Goal: Information Seeking & Learning: Find specific fact

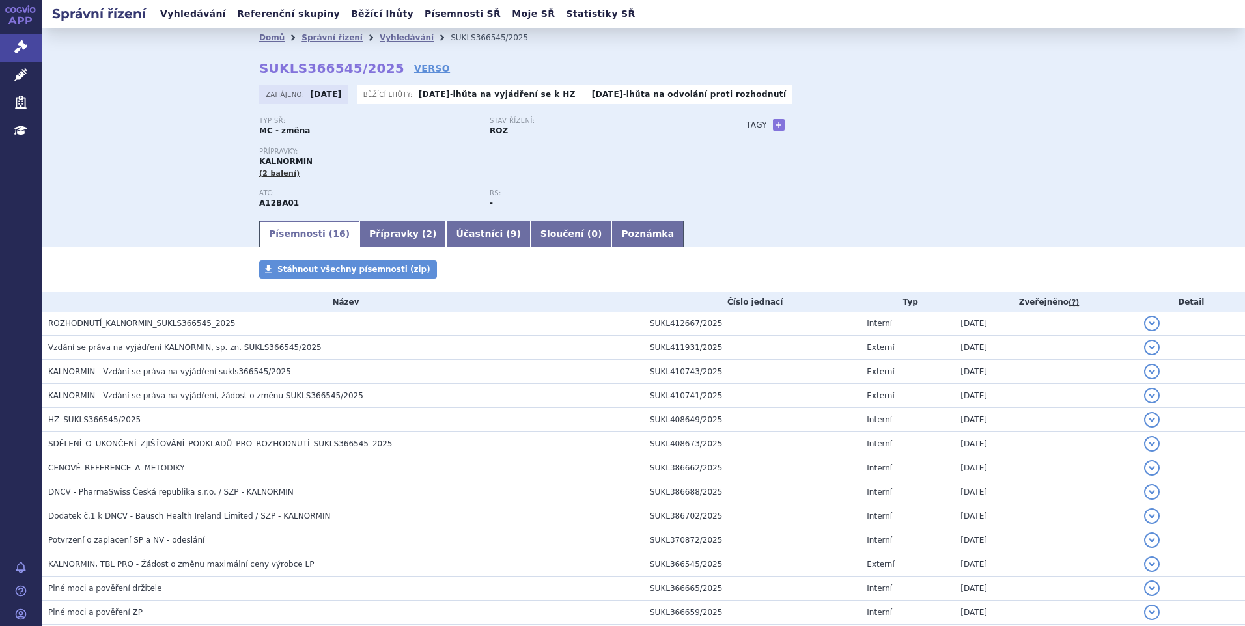
click at [181, 17] on link "Vyhledávání" at bounding box center [193, 14] width 74 height 18
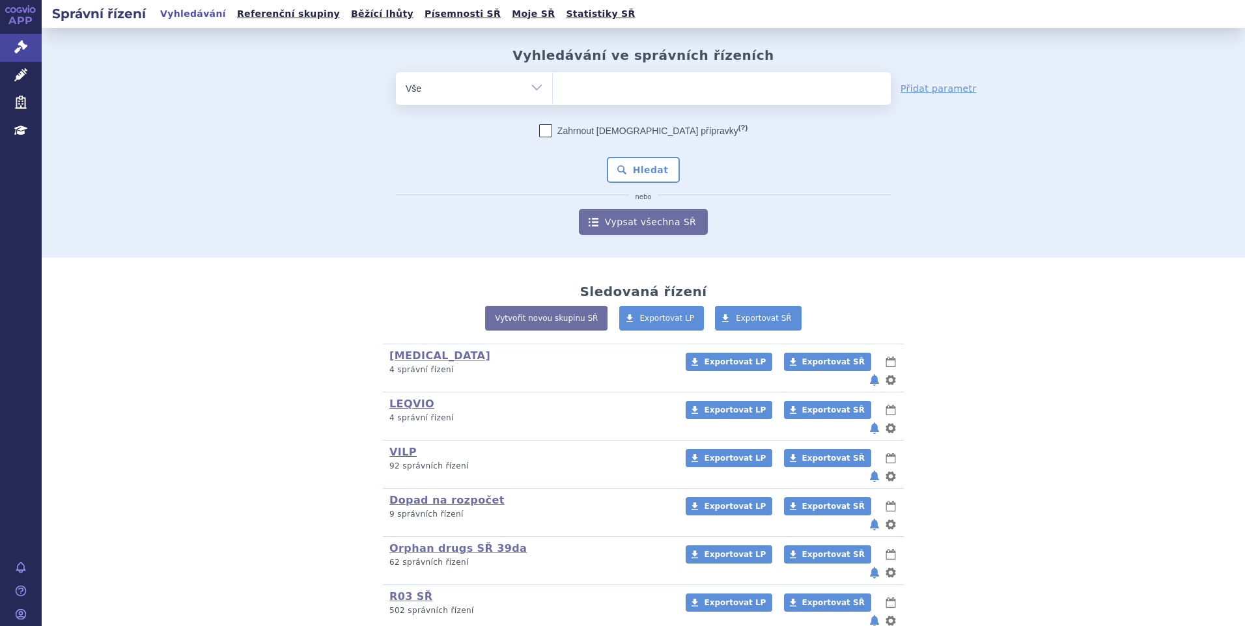
type input "SUKLS166659/2025"
select select "SUKLS166659/2025"
click at [641, 168] on button "Hledat" at bounding box center [644, 170] width 74 height 26
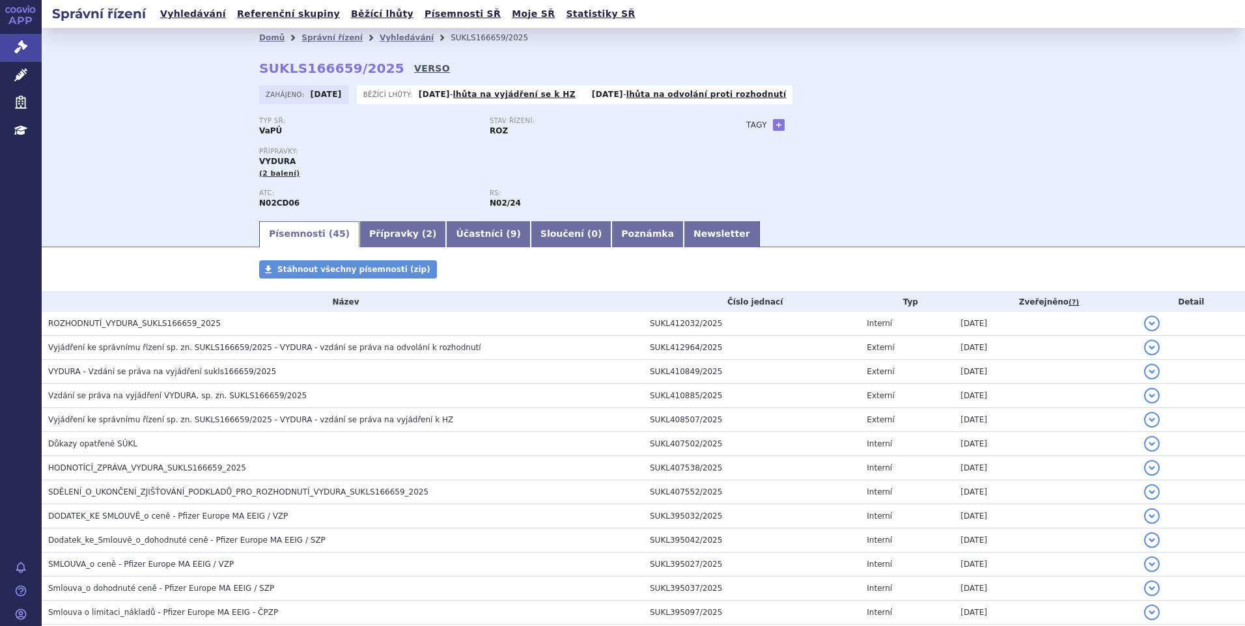
click at [414, 69] on link "VERSO" at bounding box center [432, 68] width 36 height 13
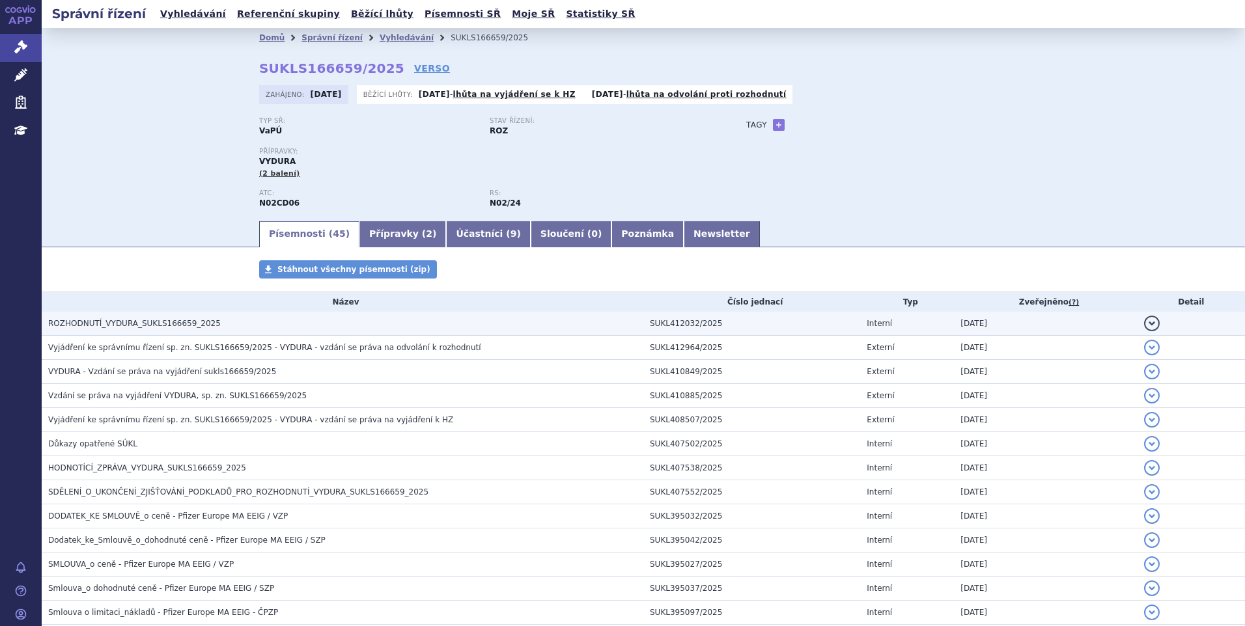
click at [189, 320] on span "ROZHODNUTÍ_VYDURA_SUKLS166659_2025" at bounding box center [134, 323] width 173 height 9
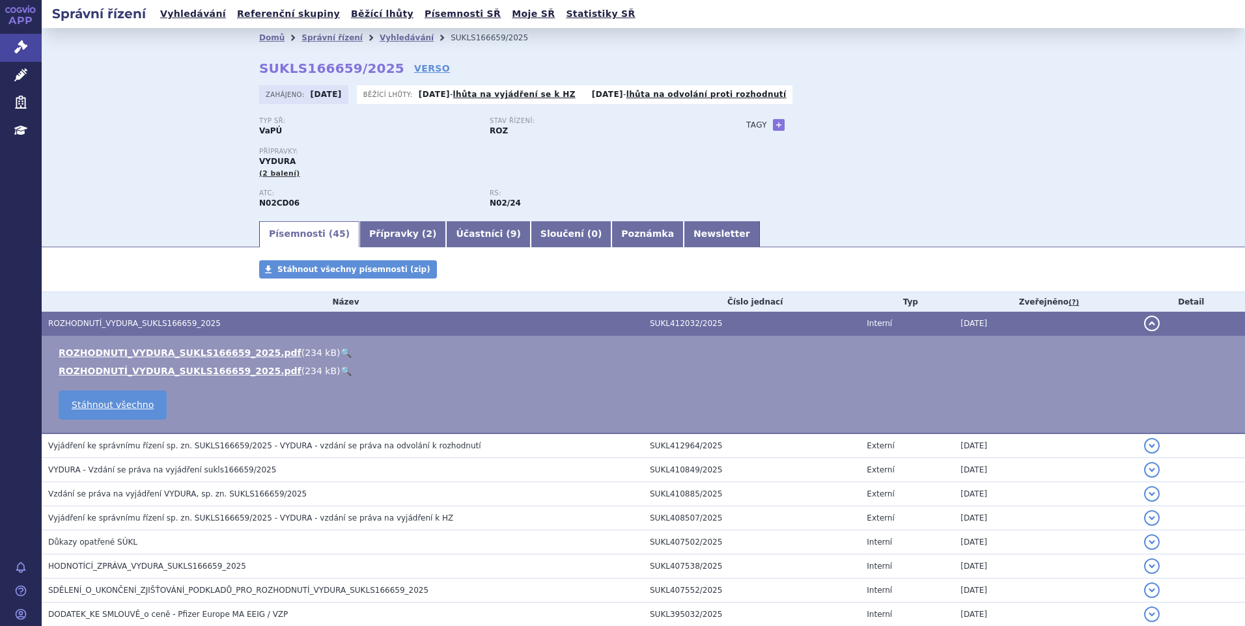
click at [341, 352] on link "🔍" at bounding box center [346, 353] width 11 height 10
click at [171, 19] on link "Vyhledávání" at bounding box center [193, 14] width 74 height 18
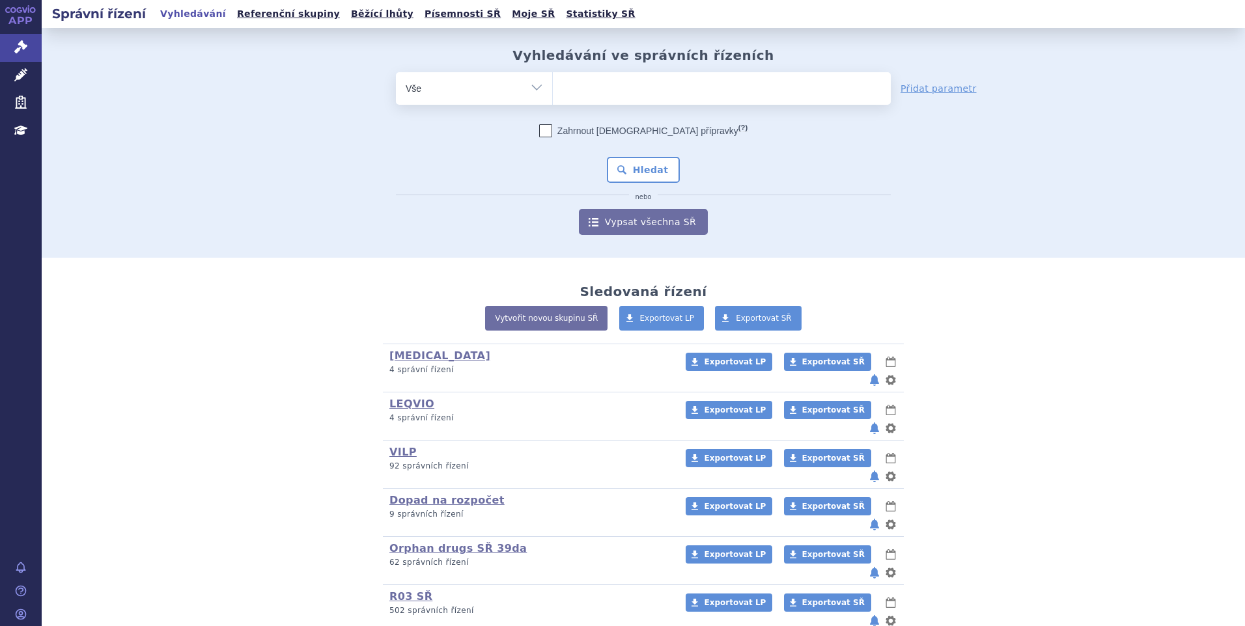
type input "SUKLS163727/2025"
select select "SUKLS163727/2025"
click at [636, 170] on button "Hledat" at bounding box center [644, 170] width 74 height 26
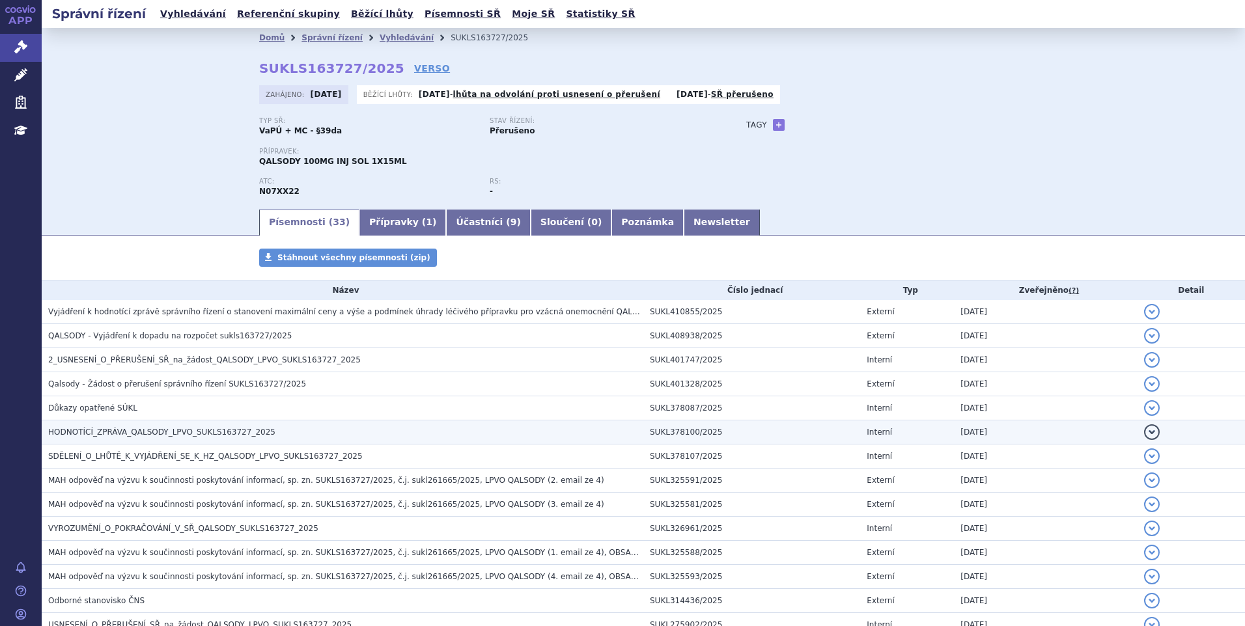
click at [188, 428] on span "HODNOTÍCÍ_ZPRÁVA_QALSODY_LPVO_SUKLS163727_2025" at bounding box center [161, 432] width 227 height 9
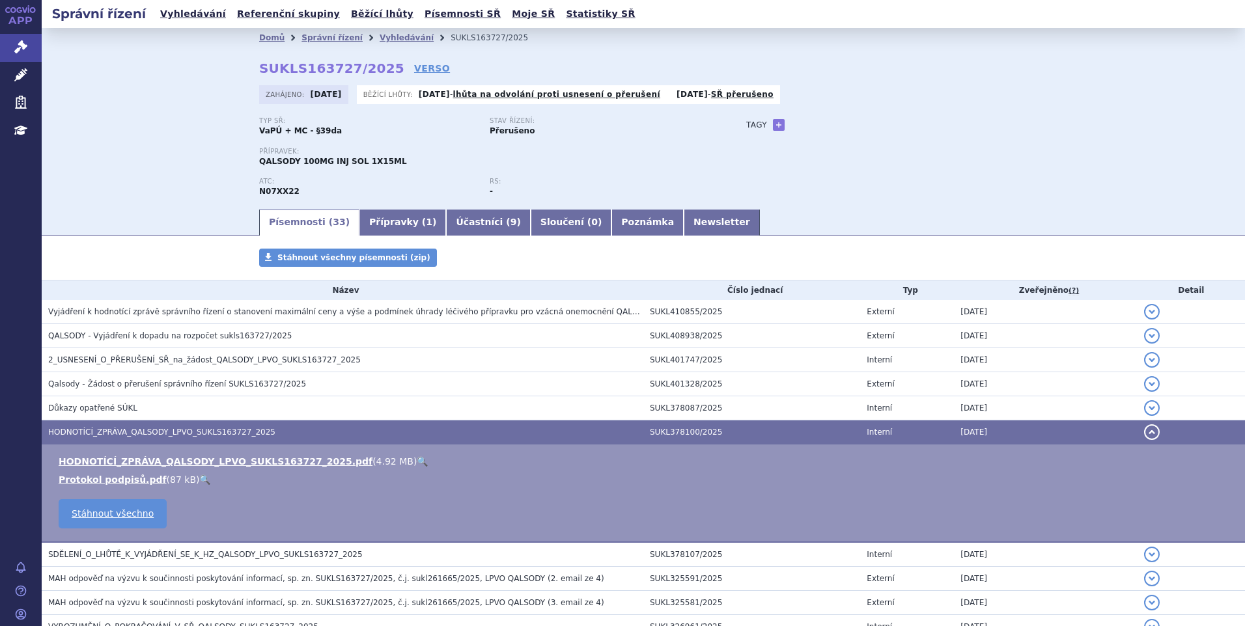
click at [417, 462] on link "🔍" at bounding box center [422, 462] width 11 height 10
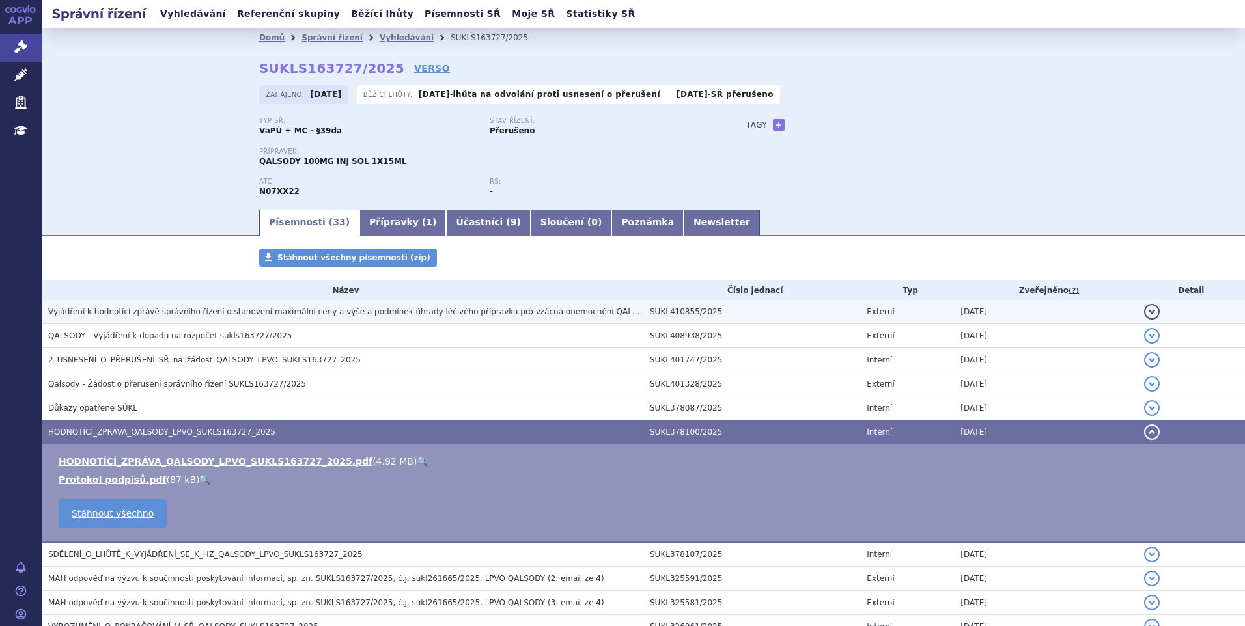
click at [262, 306] on h3 "Vyjádření k hodnotící zprávě správního řízení o stanovení maximální ceny a výše…" at bounding box center [345, 311] width 595 height 13
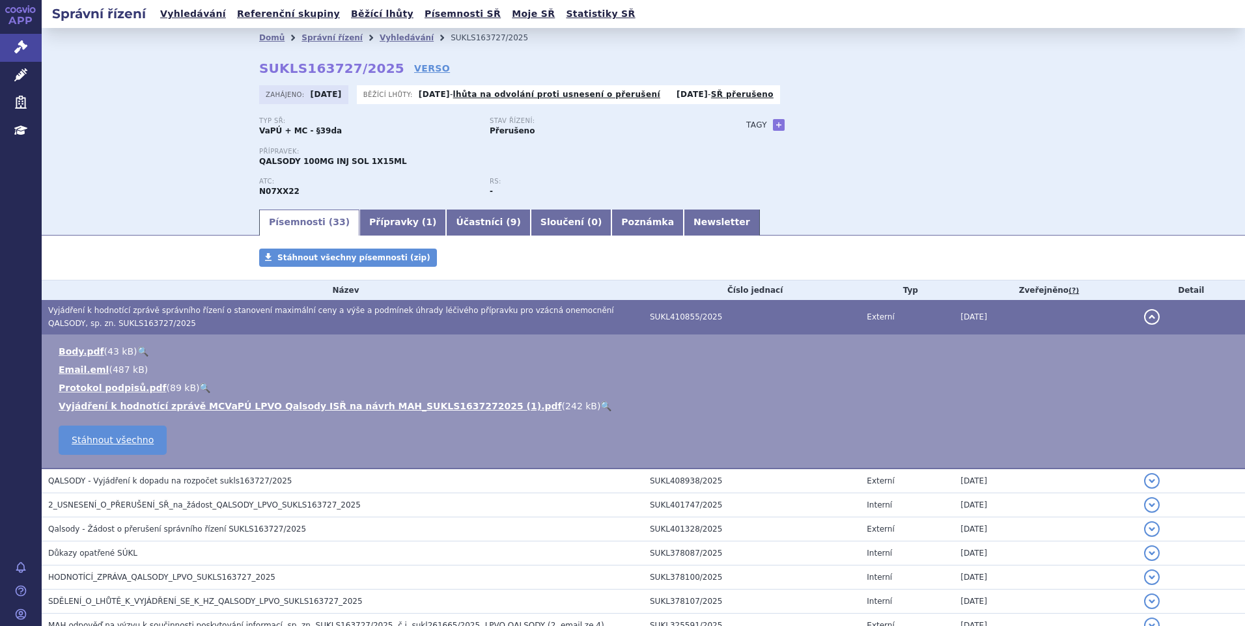
click at [600, 404] on link "🔍" at bounding box center [605, 406] width 11 height 10
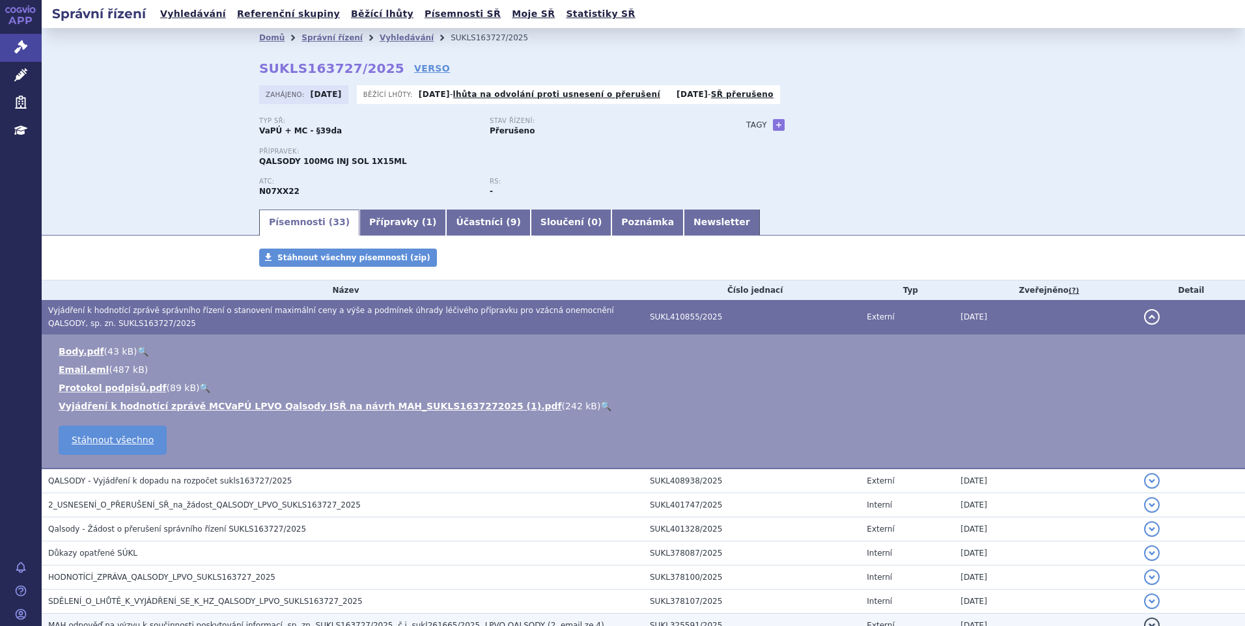
click at [192, 570] on td "HODNOTÍCÍ_ZPRÁVA_QALSODY_LPVO_SUKLS163727_2025" at bounding box center [343, 578] width 602 height 24
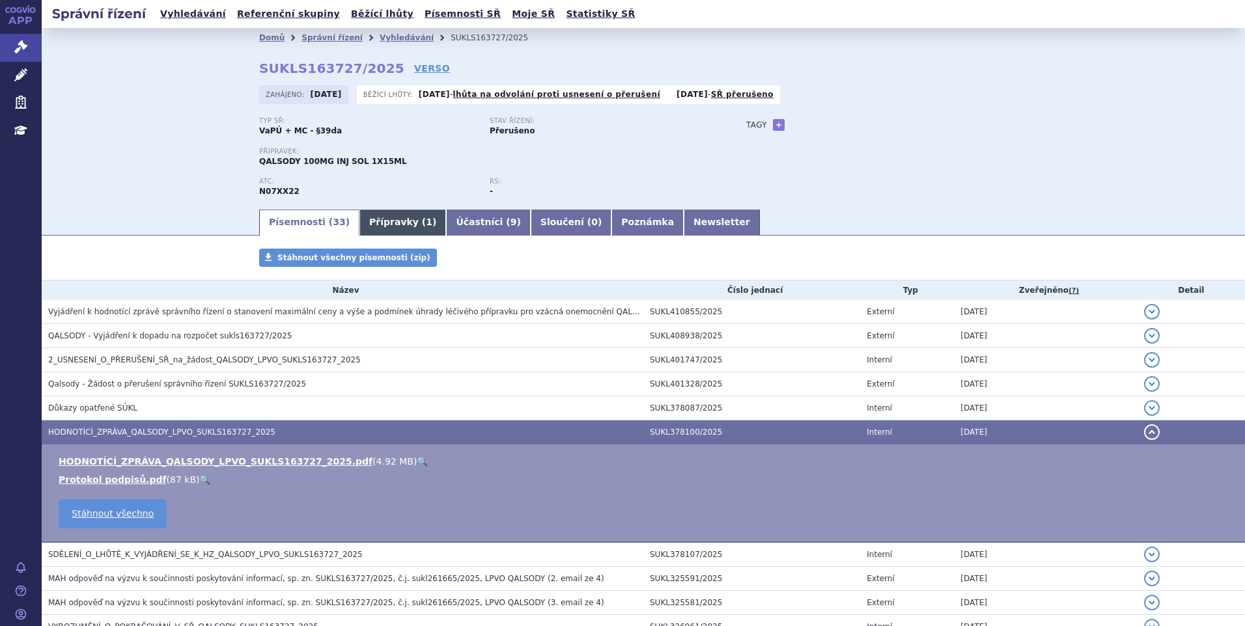
click at [395, 227] on link "Přípravky ( 1 )" at bounding box center [402, 223] width 87 height 26
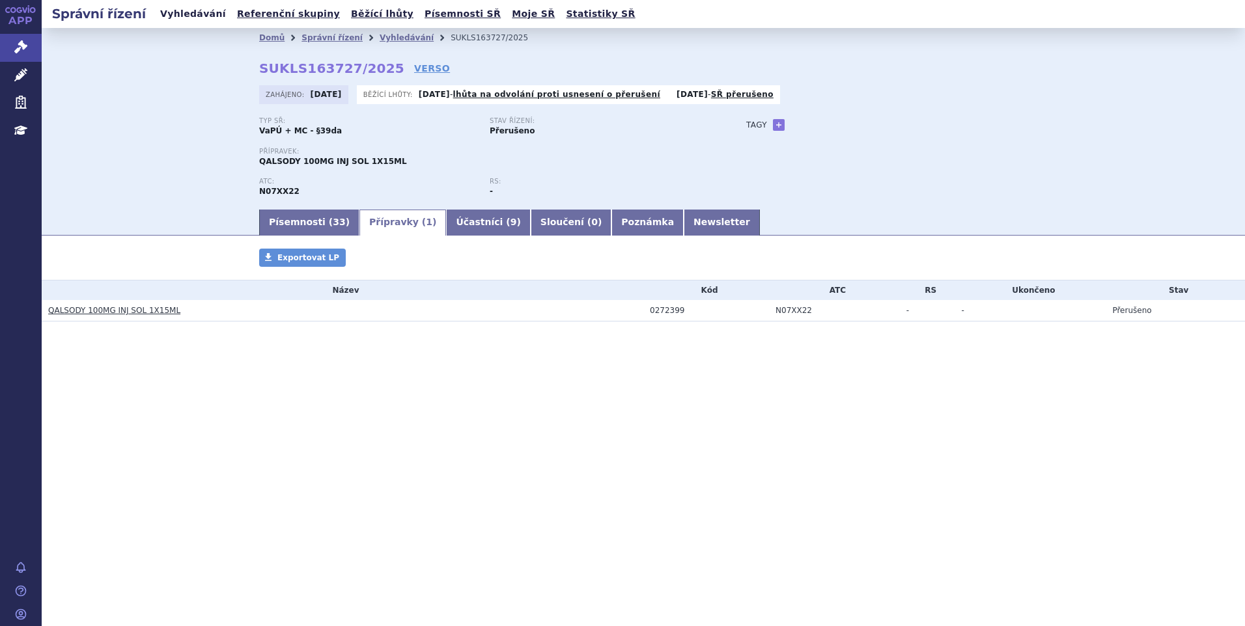
drag, startPoint x: 185, startPoint y: 16, endPoint x: 213, endPoint y: 14, distance: 28.1
click at [184, 16] on link "Vyhledávání" at bounding box center [193, 14] width 74 height 18
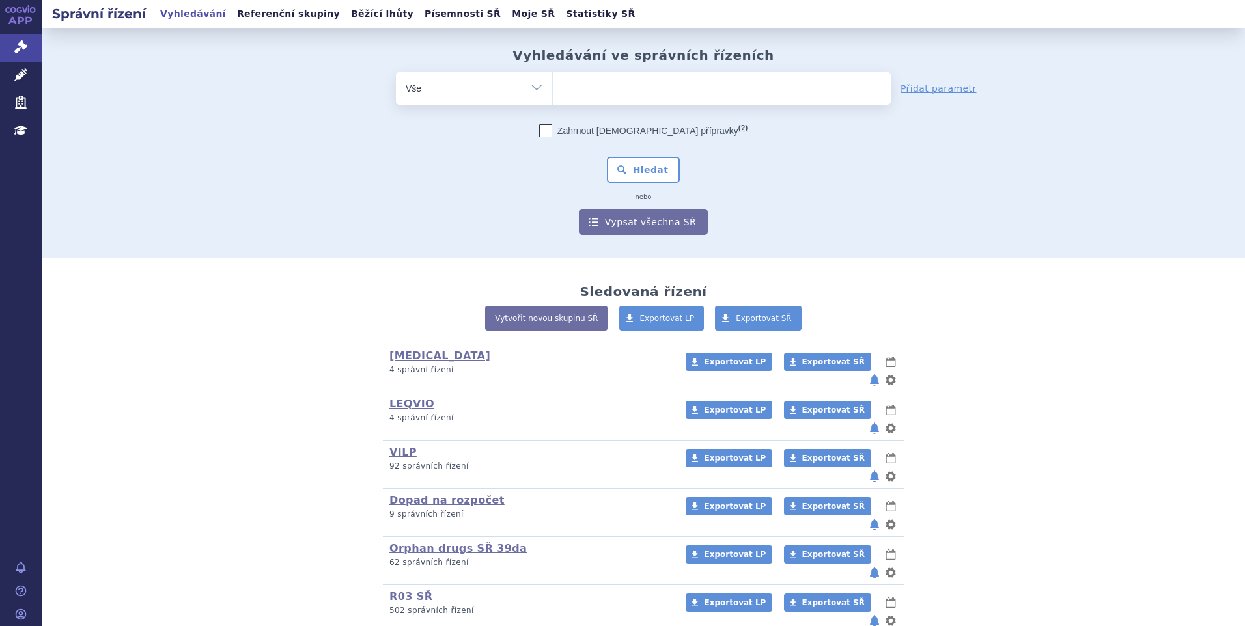
click at [574, 96] on ul at bounding box center [722, 85] width 338 height 27
click at [553, 96] on select at bounding box center [552, 88] width 1 height 33
click at [576, 96] on ul at bounding box center [722, 85] width 338 height 27
click at [553, 96] on select at bounding box center [552, 88] width 1 height 33
paste input "SUKLS192952/2025"
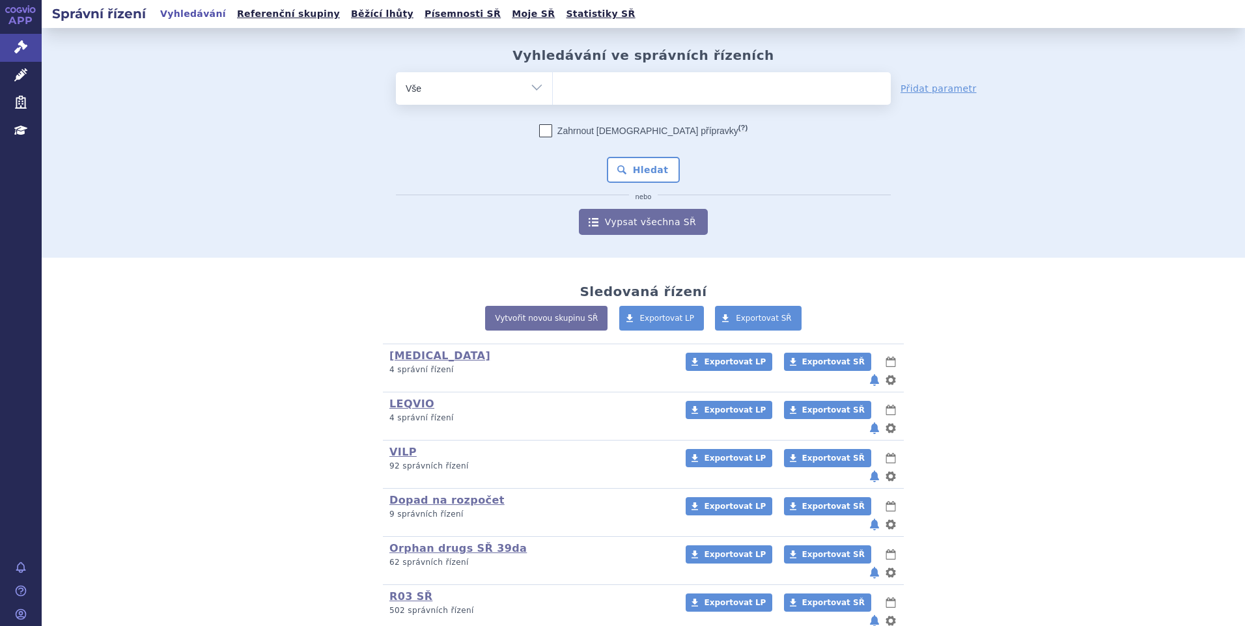
type input "SUKLS192952/2025"
select select "SUKLS192952/2025"
drag, startPoint x: 632, startPoint y: 158, endPoint x: 630, endPoint y: 169, distance: 10.7
click at [631, 162] on button "Hledat" at bounding box center [644, 170] width 74 height 26
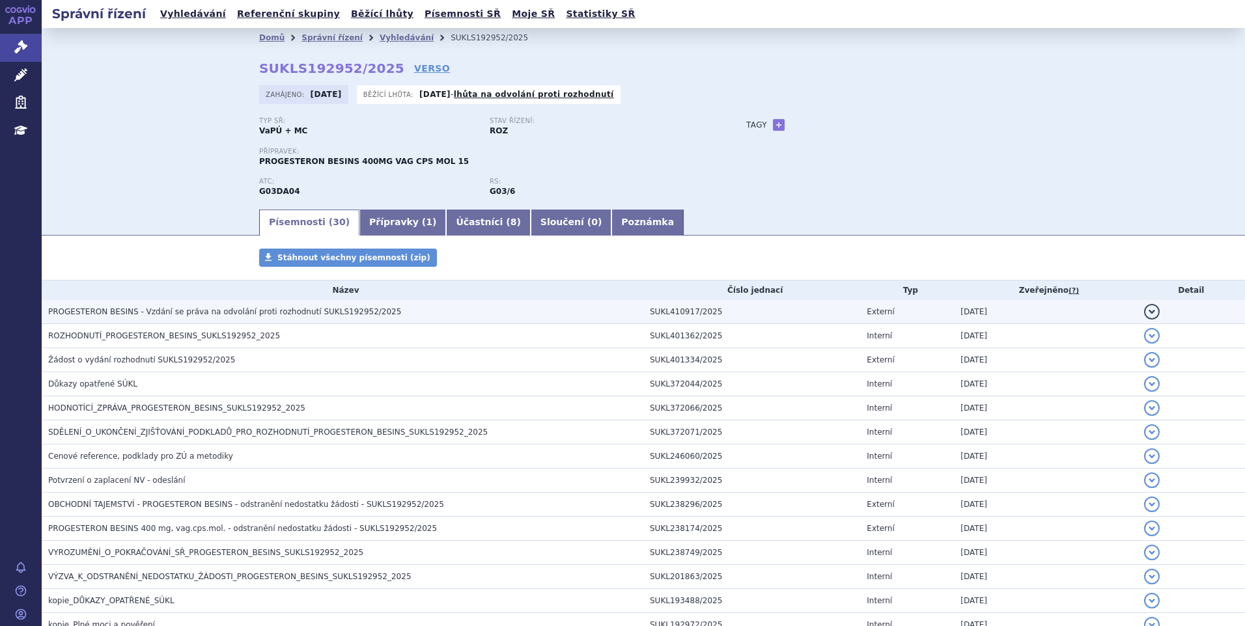
click at [182, 307] on span "PROGESTERON BESINS - Vzdání se práva na odvolání proti rozhodnutí SUKLS192952/2…" at bounding box center [224, 311] width 353 height 9
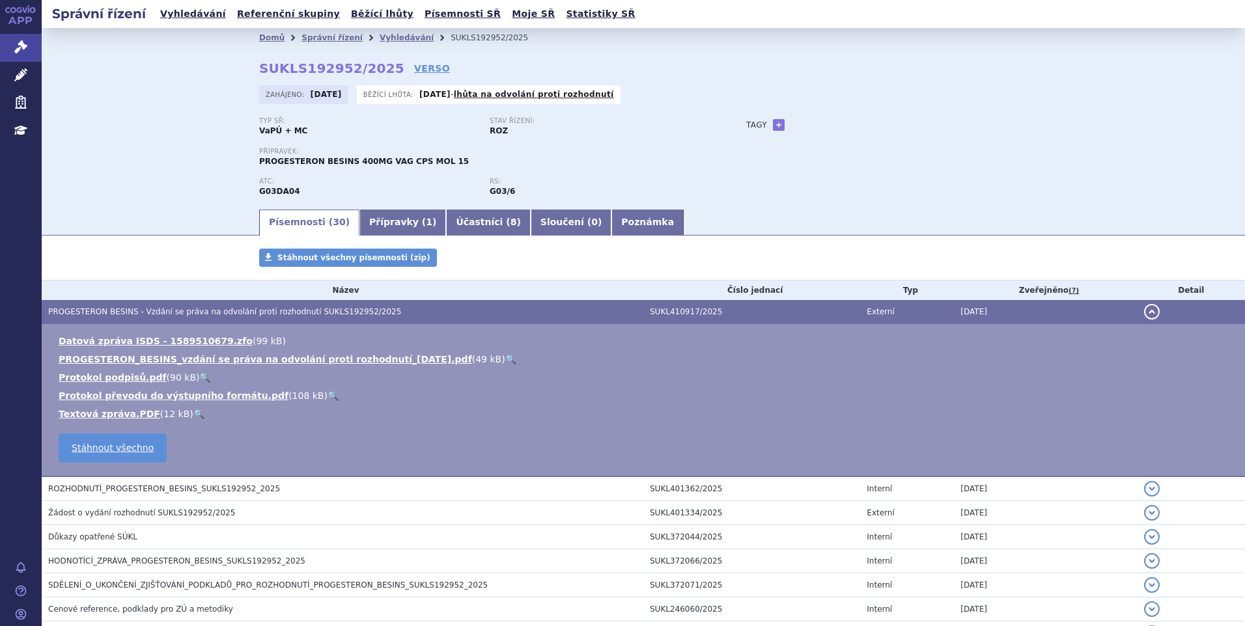
click at [505, 354] on link "🔍" at bounding box center [510, 359] width 11 height 10
drag, startPoint x: 256, startPoint y: 158, endPoint x: 338, endPoint y: 162, distance: 82.1
click at [338, 162] on span "PROGESTERON BESINS 400MG VAG CPS MOL 15" at bounding box center [364, 161] width 210 height 9
drag, startPoint x: 338, startPoint y: 162, endPoint x: 317, endPoint y: 160, distance: 20.9
click at [317, 160] on span "PROGESTERON BESINS 400MG VAG CPS MOL 15" at bounding box center [364, 161] width 210 height 9
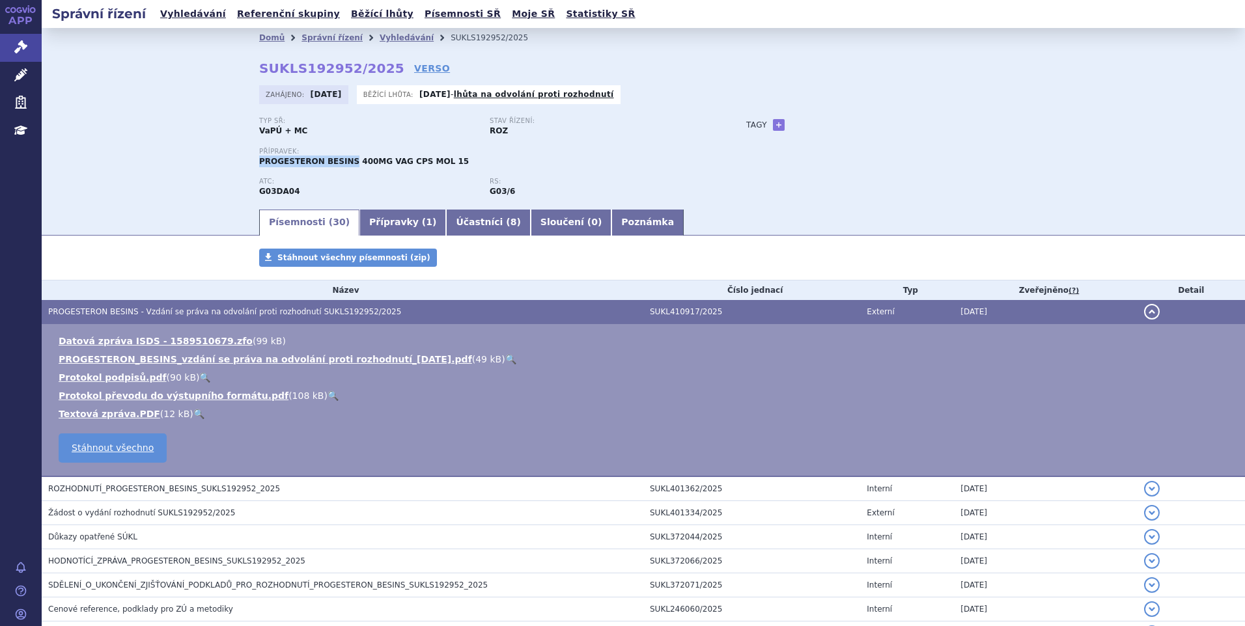
copy span "PROGESTERON BESINS"
drag, startPoint x: 257, startPoint y: 64, endPoint x: 370, endPoint y: 67, distance: 112.7
click at [372, 65] on strong "SUKLS192952/2025" at bounding box center [331, 69] width 145 height 16
copy strong "SUKLS192952/2025"
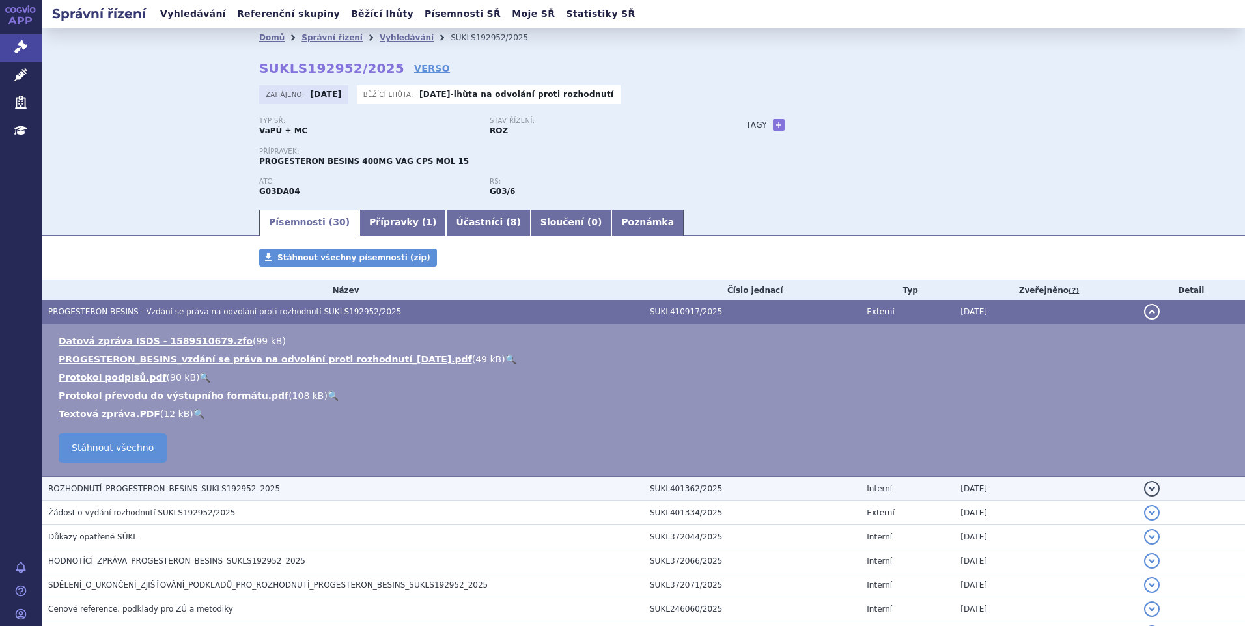
click at [249, 492] on span "ROZHODNUTÍ_PROGESTERON_BESINS_SUKLS192952_2025" at bounding box center [164, 489] width 232 height 9
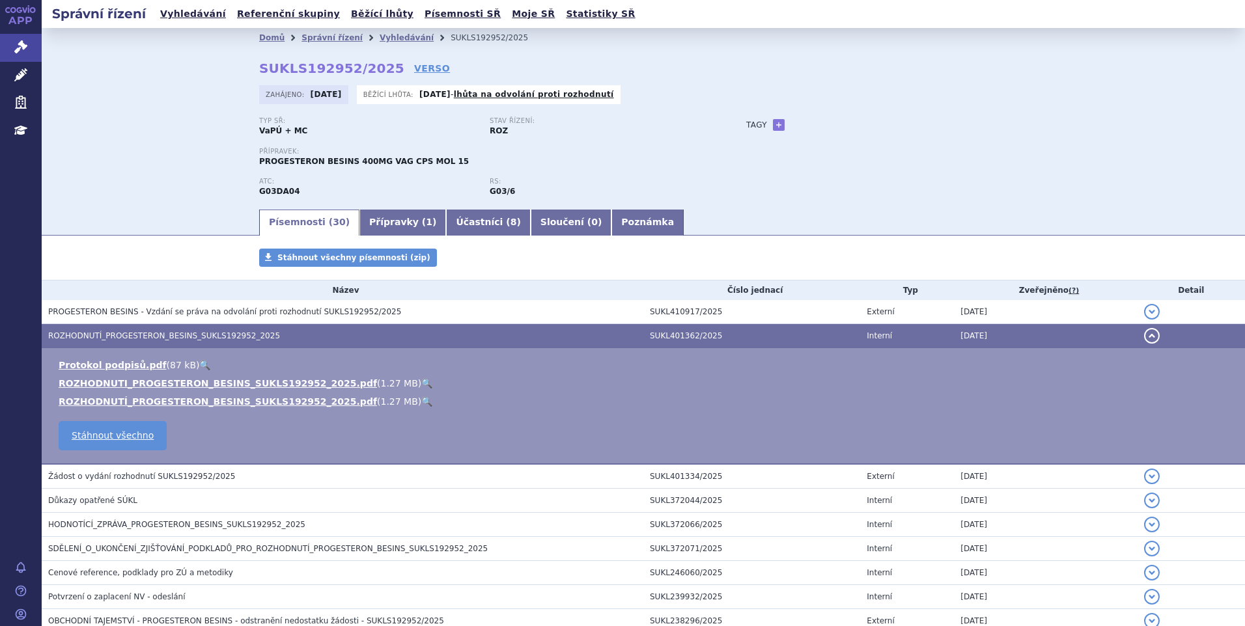
click at [421, 378] on link "🔍" at bounding box center [426, 383] width 11 height 10
drag, startPoint x: 256, startPoint y: 160, endPoint x: 339, endPoint y: 174, distance: 83.8
click at [339, 174] on div "Přípravek: PROGESTERON BESINS 400MG VAG CPS MOL 15" at bounding box center [489, 163] width 461 height 30
copy span "PROGESTERON BESINS"
drag, startPoint x: 256, startPoint y: 70, endPoint x: 374, endPoint y: 71, distance: 117.9
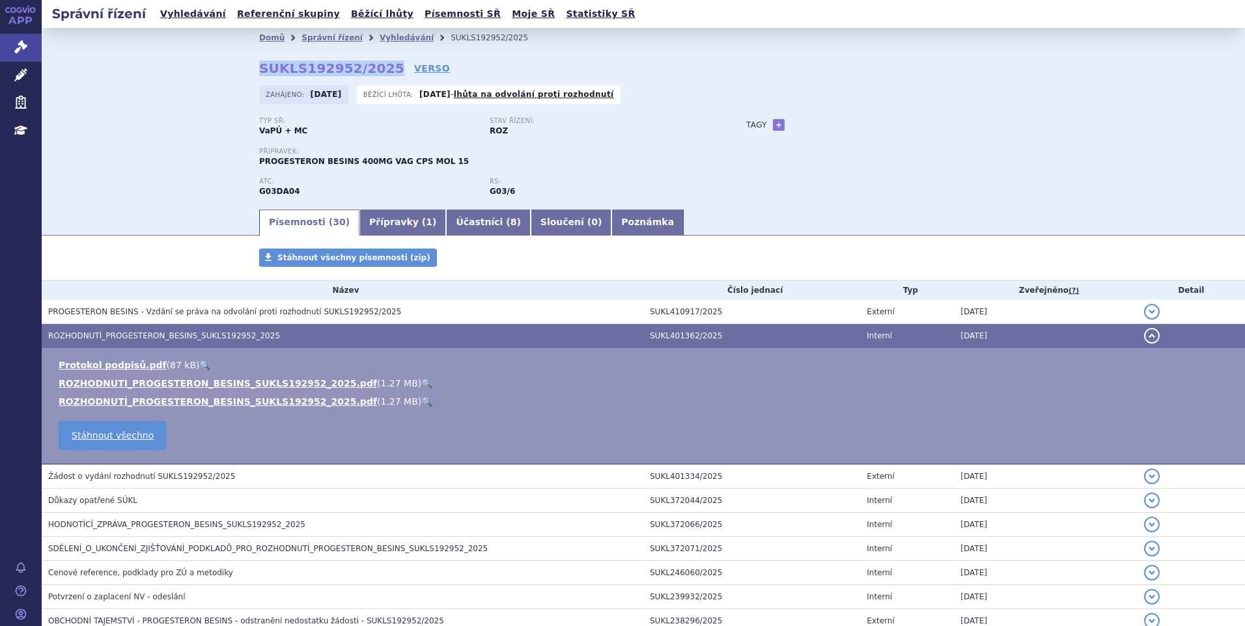
click at [374, 71] on strong "SUKLS192952/2025" at bounding box center [331, 69] width 145 height 16
copy strong "SUKLS192952/2025"
click at [182, 16] on link "Vyhledávání" at bounding box center [193, 14] width 74 height 18
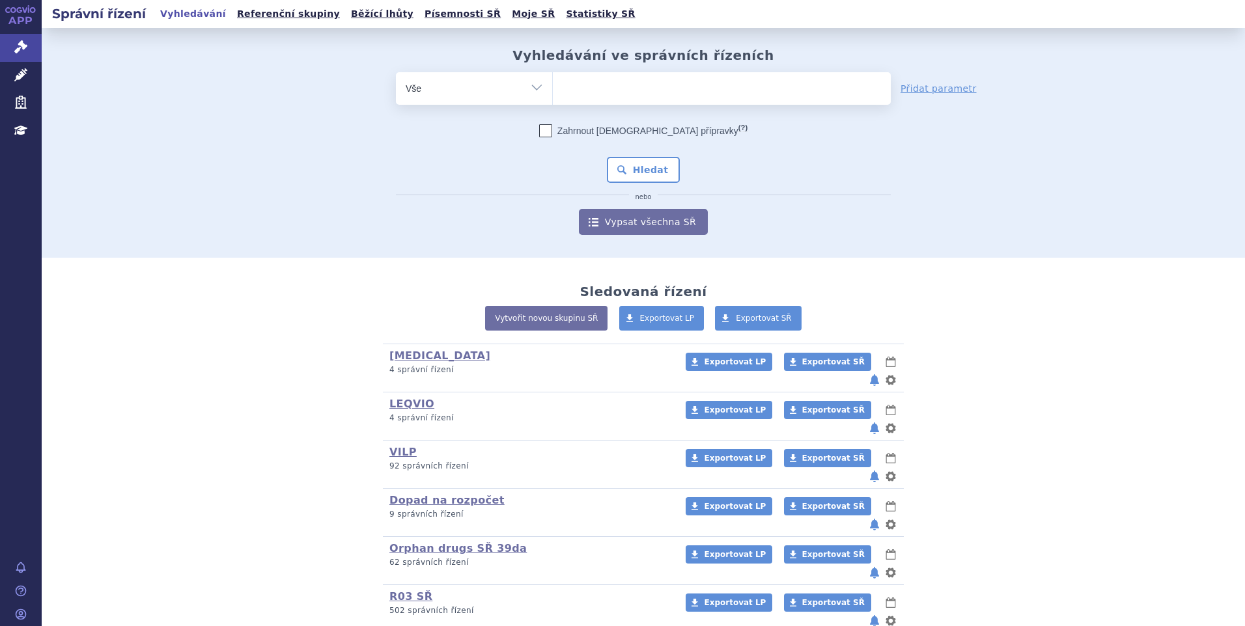
click at [593, 88] on ul at bounding box center [722, 85] width 338 height 27
click at [553, 88] on select at bounding box center [552, 88] width 1 height 33
paste input "SUKLS370249/2025"
type input "SUKLS370249/2025"
select select "SUKLS370249/2025"
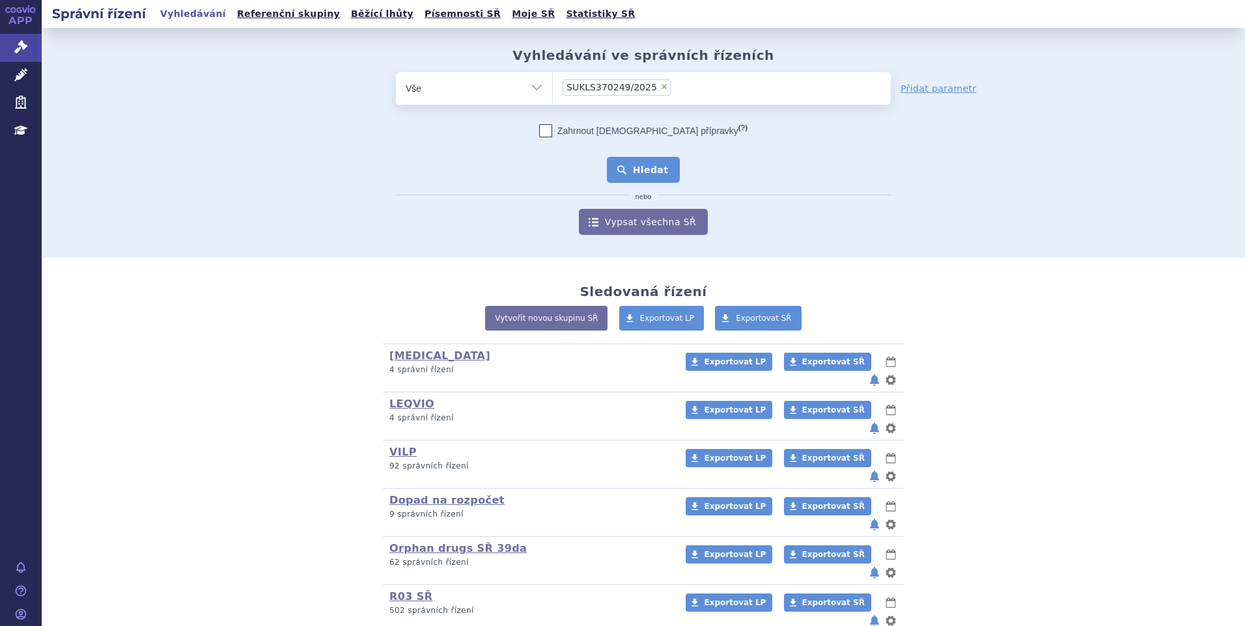
click at [648, 158] on button "Hledat" at bounding box center [644, 170] width 74 height 26
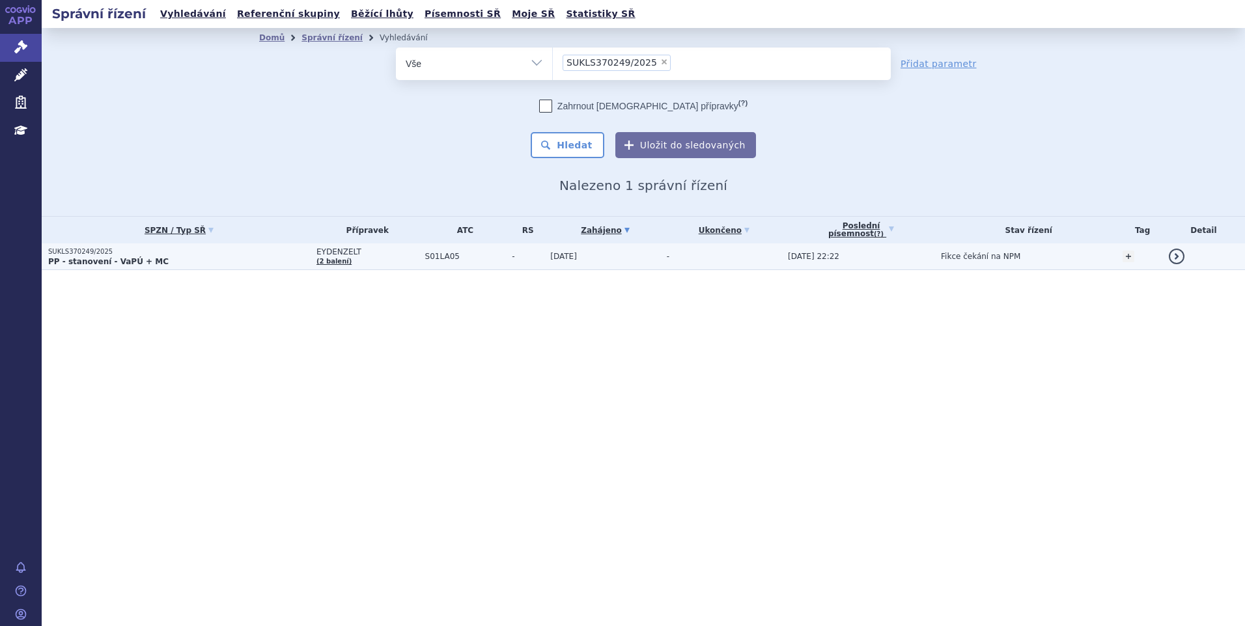
click at [134, 255] on p "SUKLS370249/2025" at bounding box center [179, 251] width 262 height 9
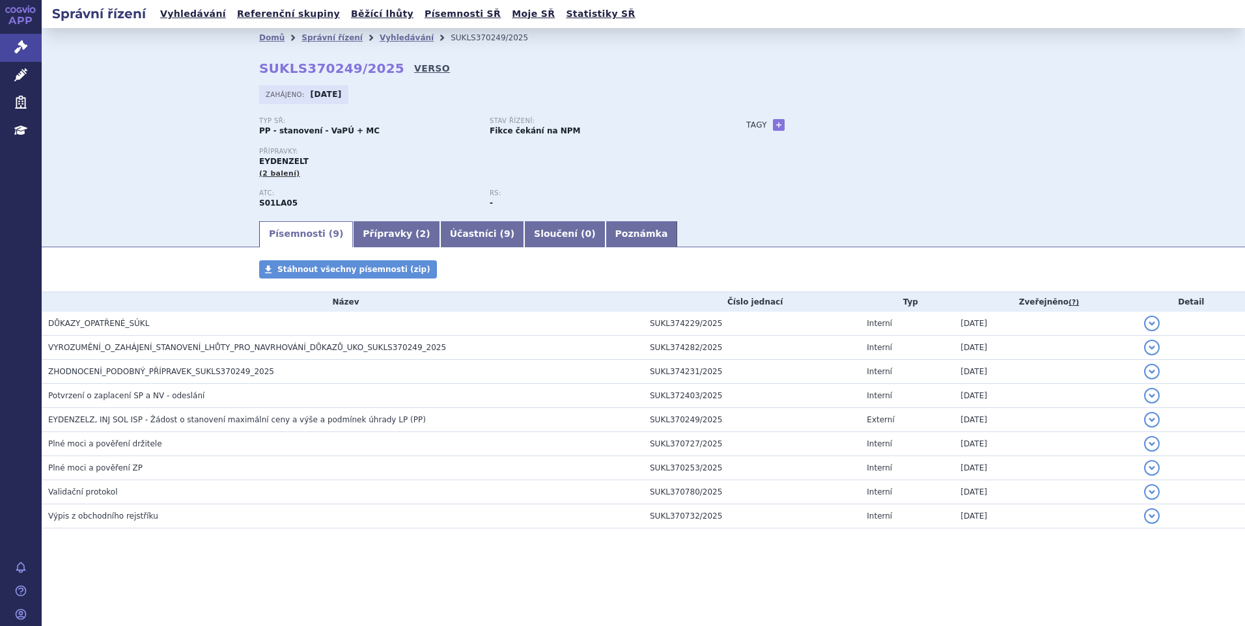
click at [414, 72] on link "VERSO" at bounding box center [432, 68] width 36 height 13
click at [184, 18] on link "Vyhledávání" at bounding box center [193, 14] width 74 height 18
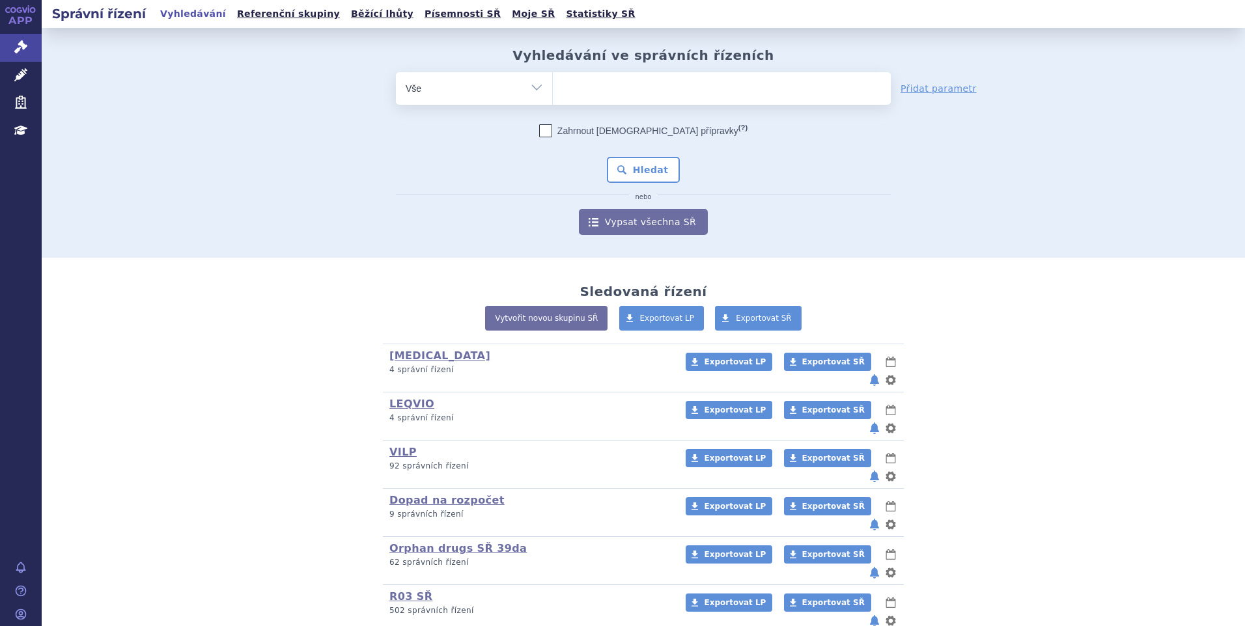
click at [623, 93] on ul at bounding box center [722, 85] width 338 height 27
click at [553, 93] on select at bounding box center [552, 88] width 1 height 33
paste input "SUKLS366545/2025"
type input "SUKLS366545/2025"
select select "SUKLS366545/2025"
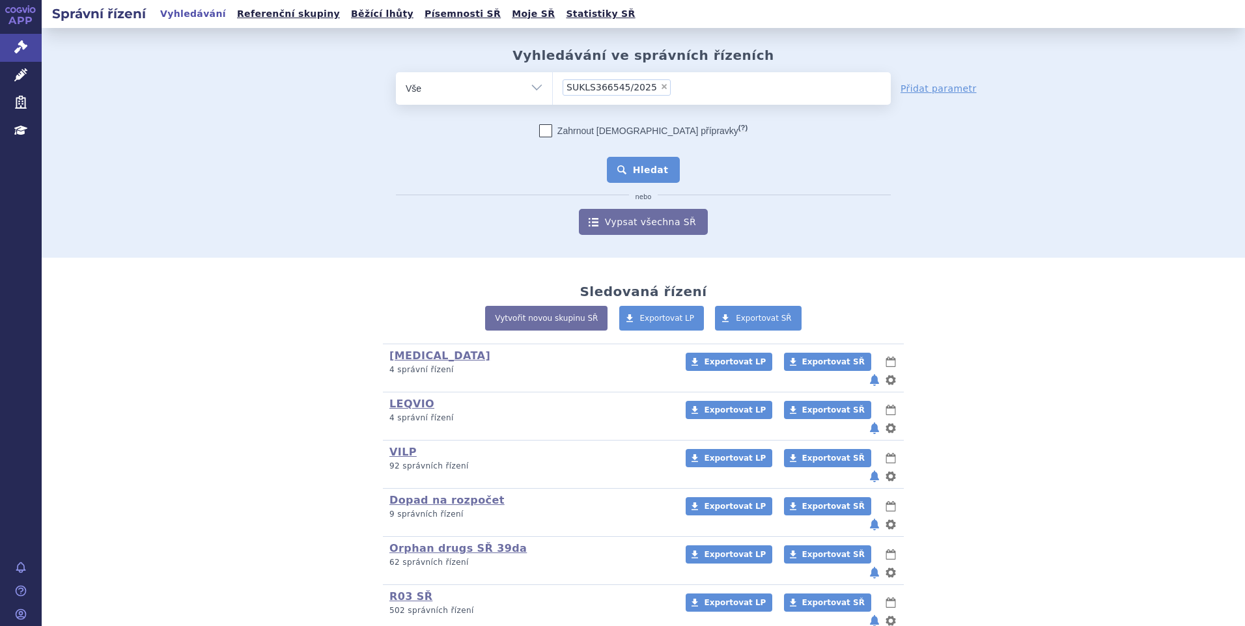
click at [638, 162] on button "Hledat" at bounding box center [644, 170] width 74 height 26
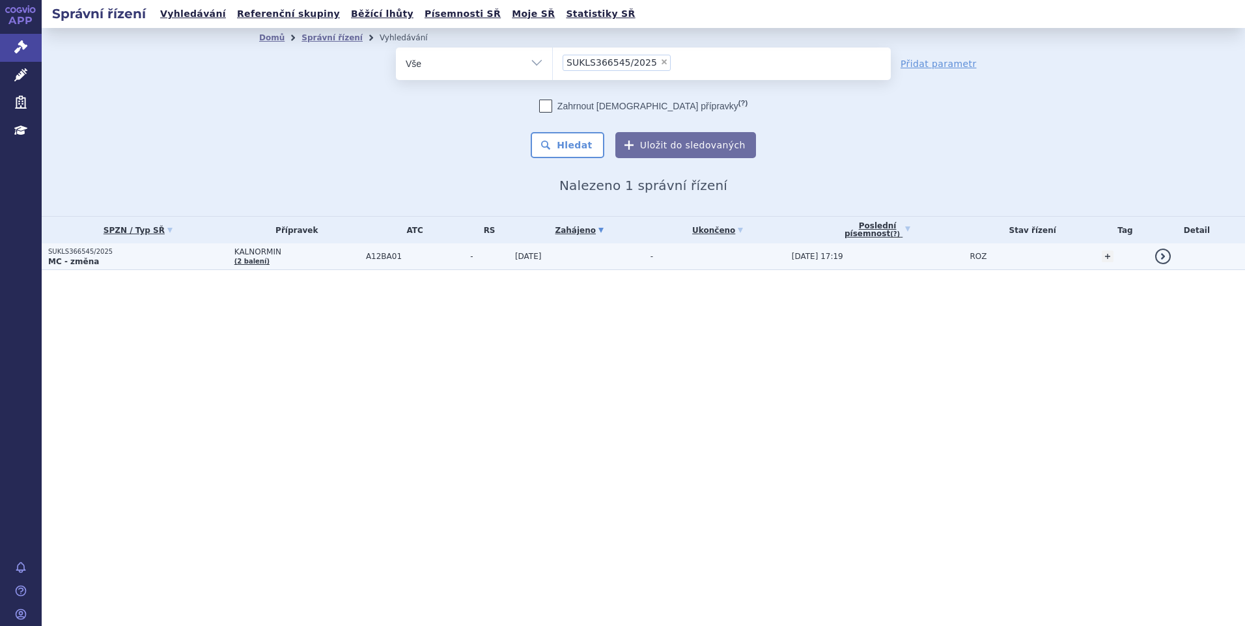
click at [121, 260] on p "MC - změna" at bounding box center [138, 262] width 180 height 10
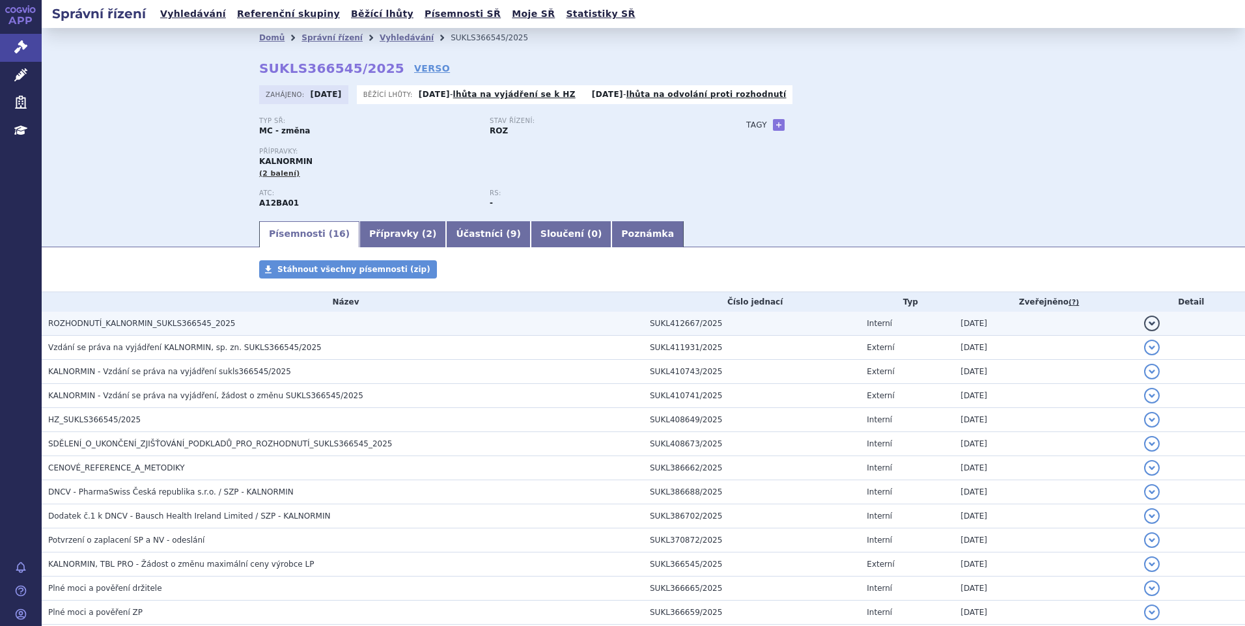
click at [165, 324] on span "ROZHODNUTÍ_KALNORMIN_SUKLS366545_2025" at bounding box center [141, 323] width 187 height 9
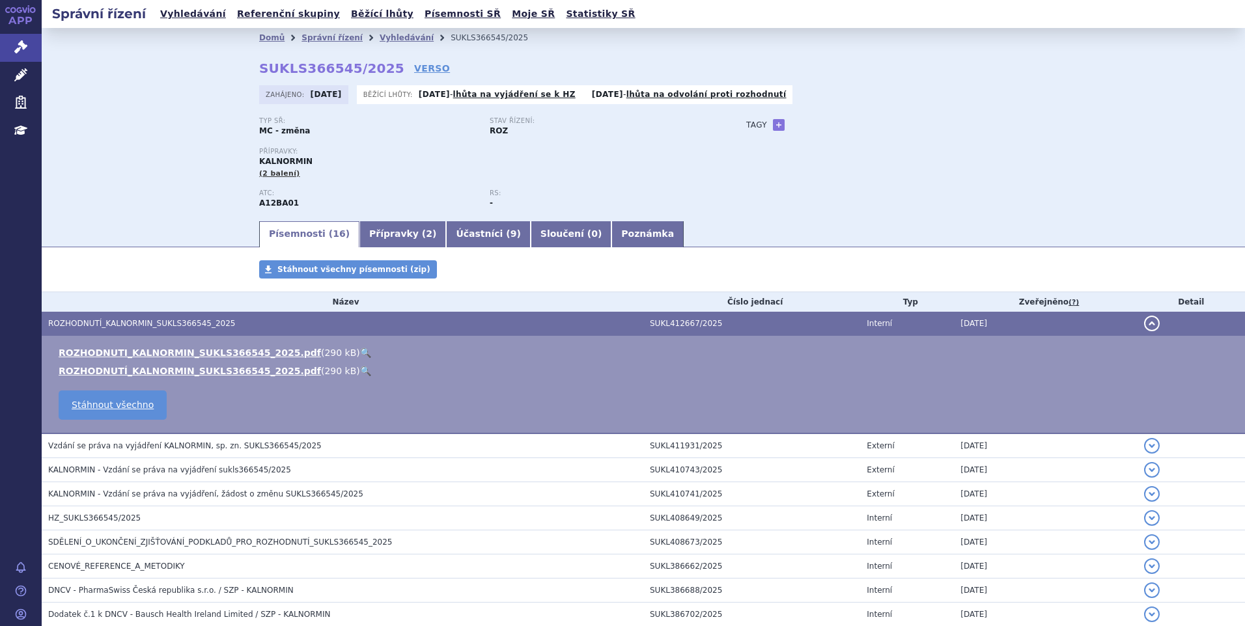
click at [360, 352] on link "🔍" at bounding box center [365, 353] width 11 height 10
click at [257, 354] on link "ROZHODNUTI_KALNORMIN_SUKLS366545_2025.pdf" at bounding box center [190, 353] width 262 height 10
click at [190, 19] on link "Vyhledávání" at bounding box center [193, 14] width 74 height 18
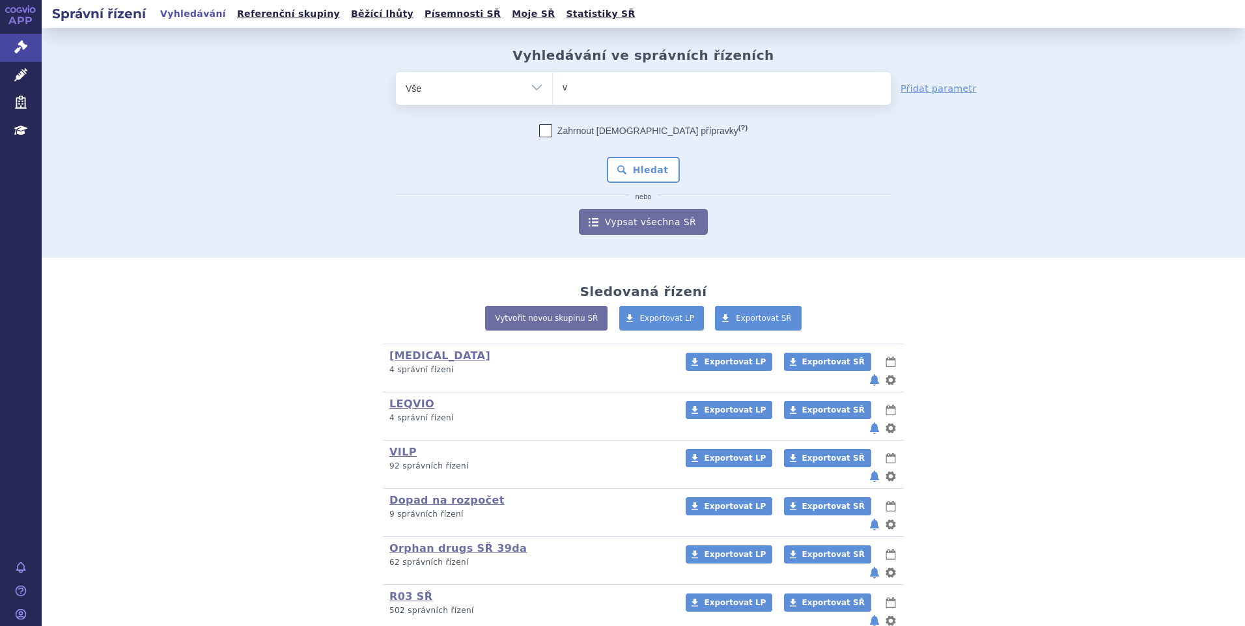
type input "vy"
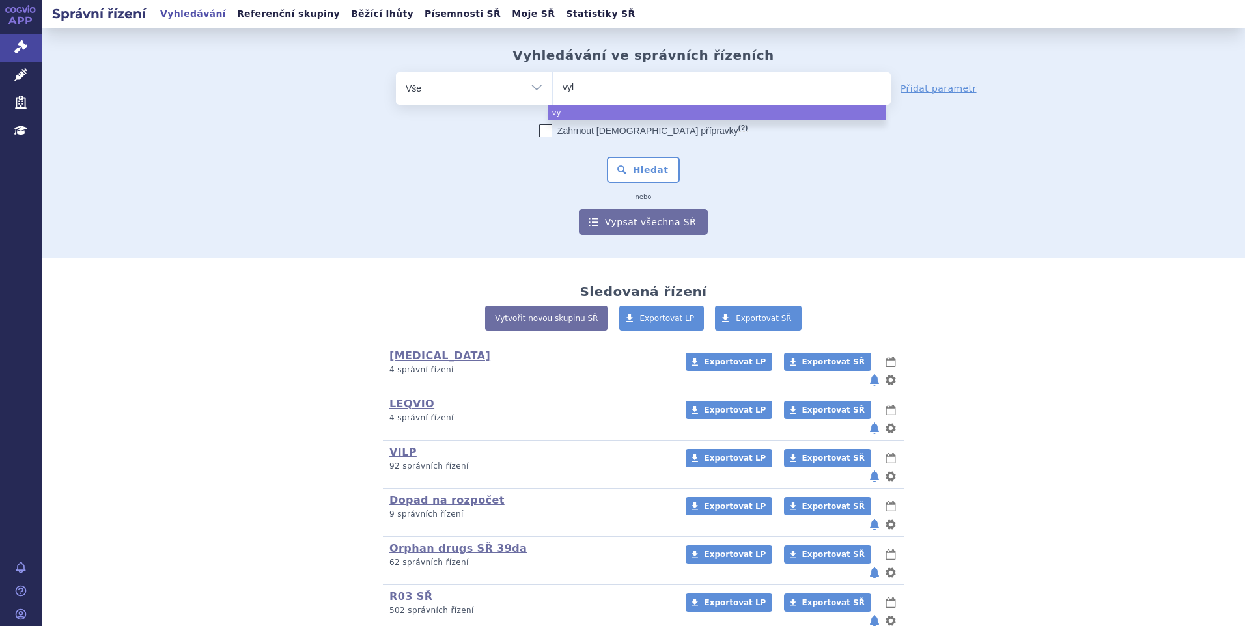
type input "vylo"
type input "vyloy"
select select "vyloy"
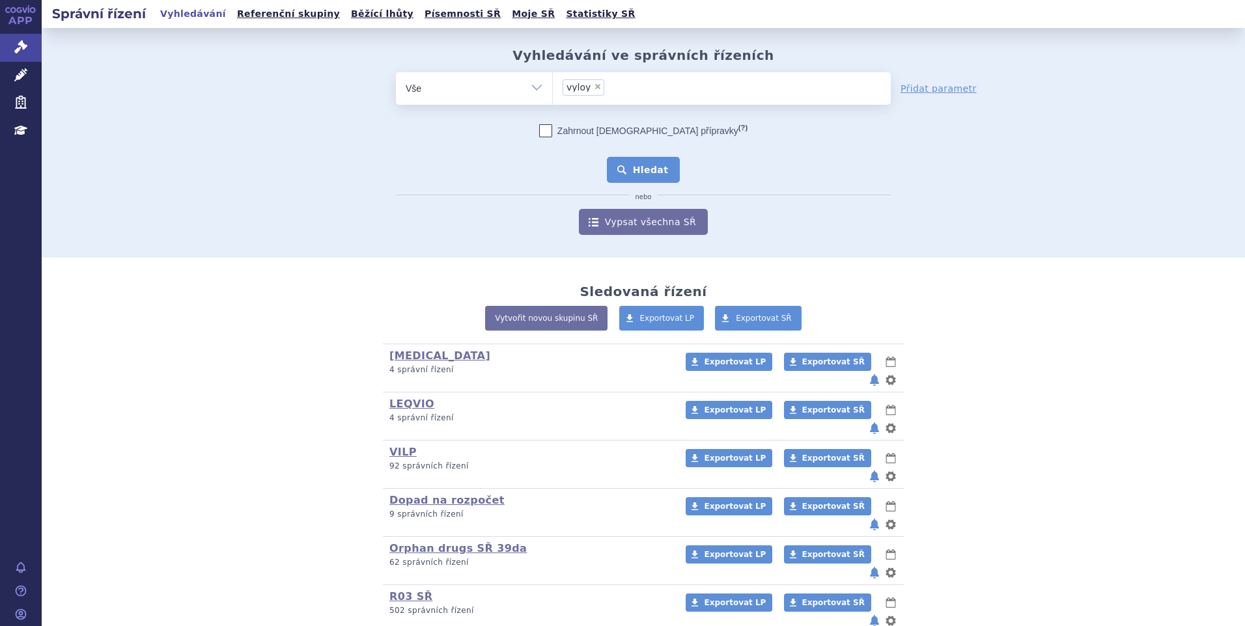
click at [649, 162] on button "Hledat" at bounding box center [644, 170] width 74 height 26
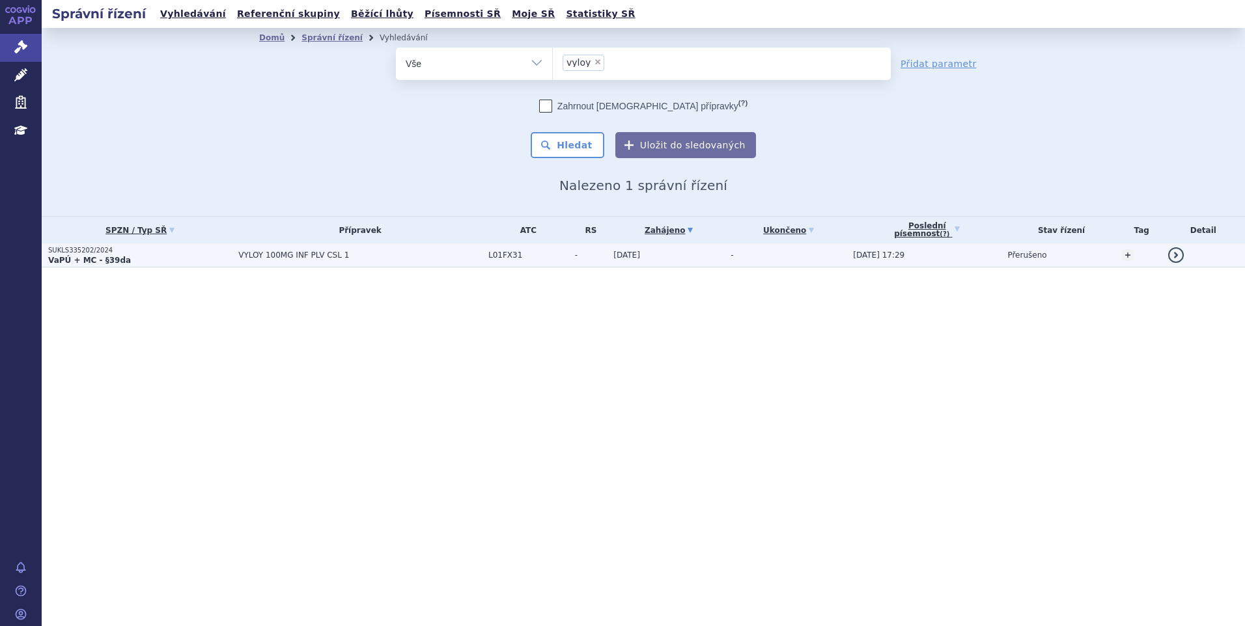
click at [186, 261] on p "VaPÚ + MC - §39da" at bounding box center [140, 260] width 184 height 10
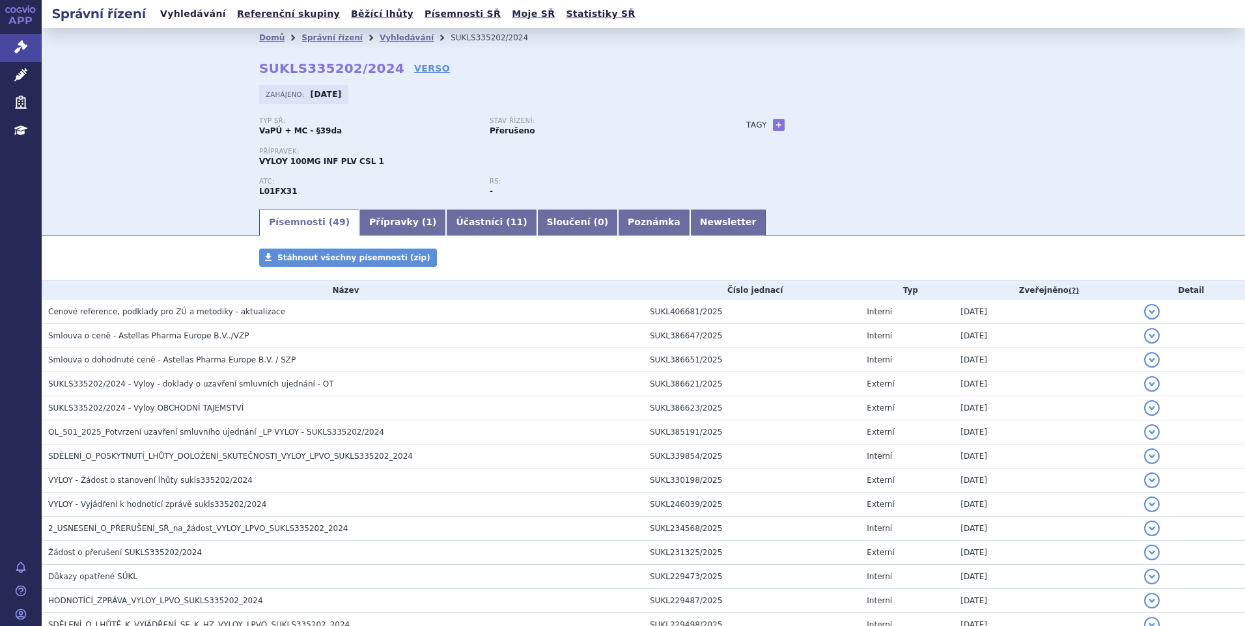
click at [171, 16] on link "Vyhledávání" at bounding box center [193, 14] width 74 height 18
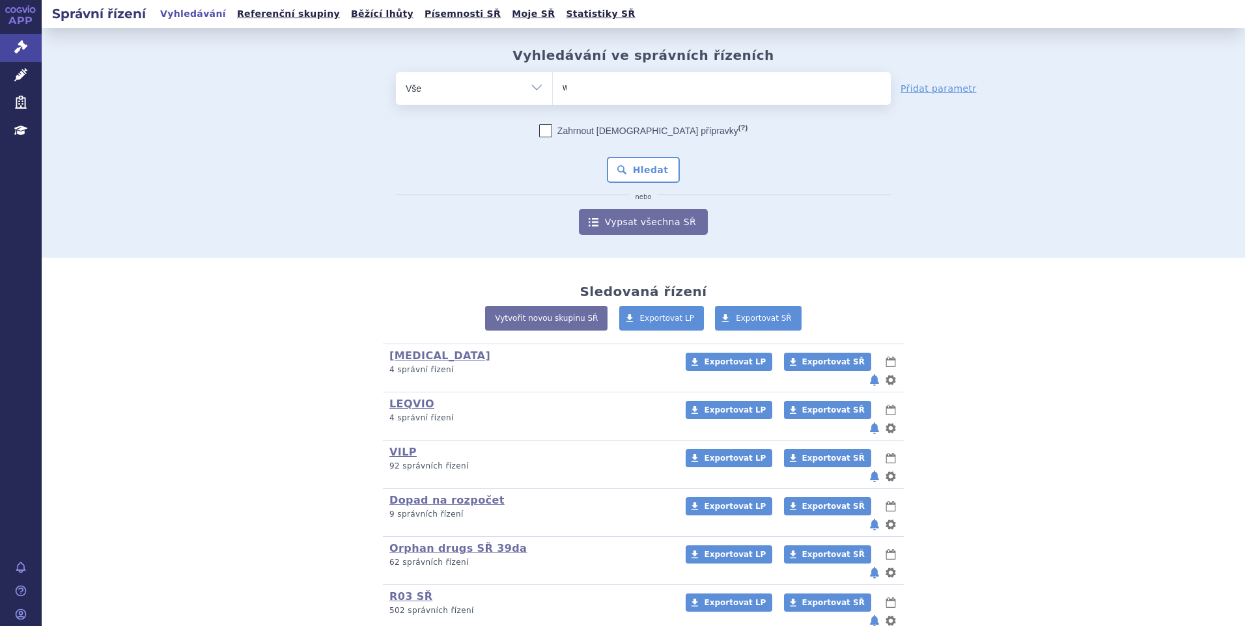
type input "wi"
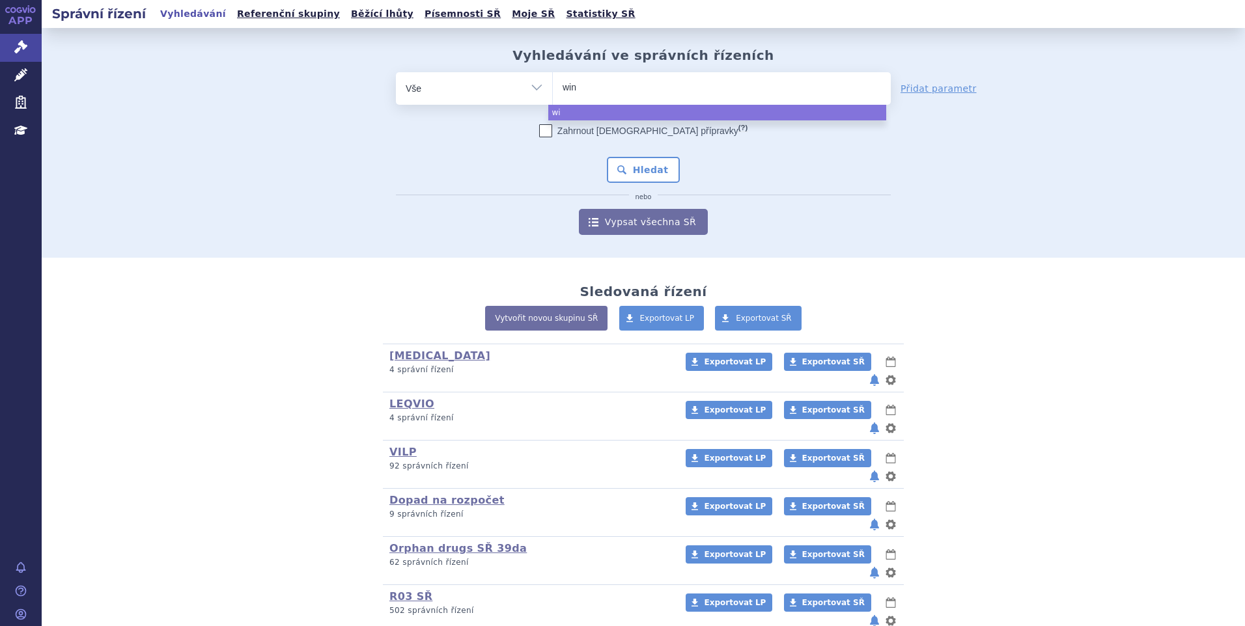
type input "winr"
type input "winrr"
type input "winrre"
type input "winrr"
type input "winre"
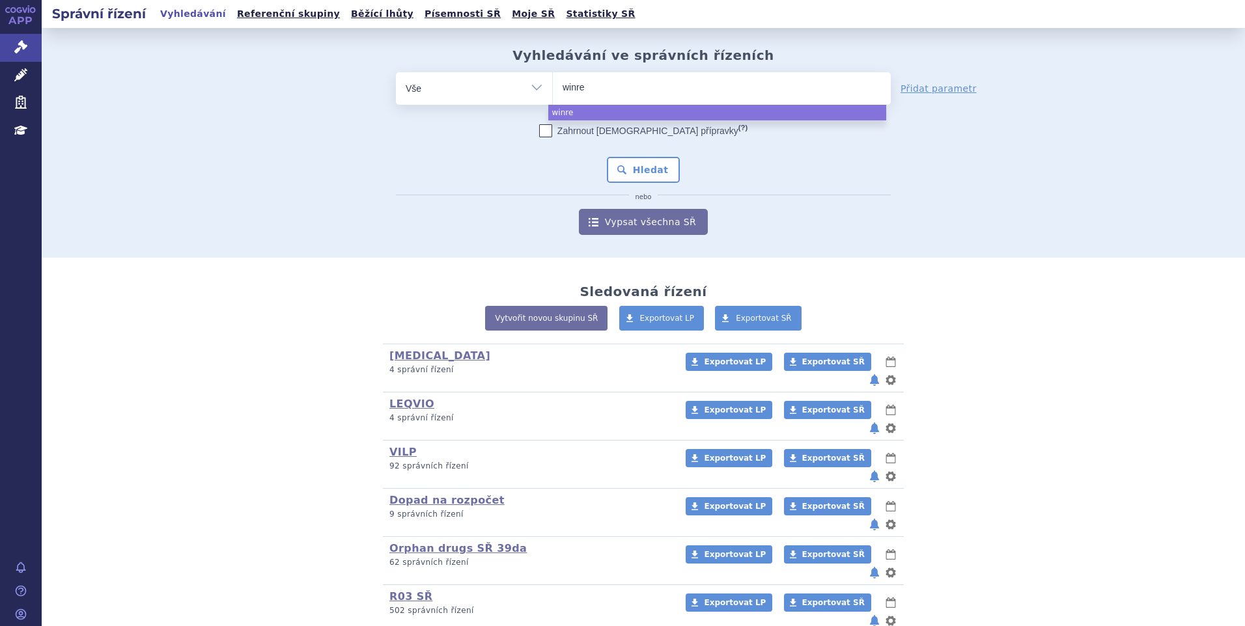
type input "winrev"
type input "winrevai"
type input "winrevair"
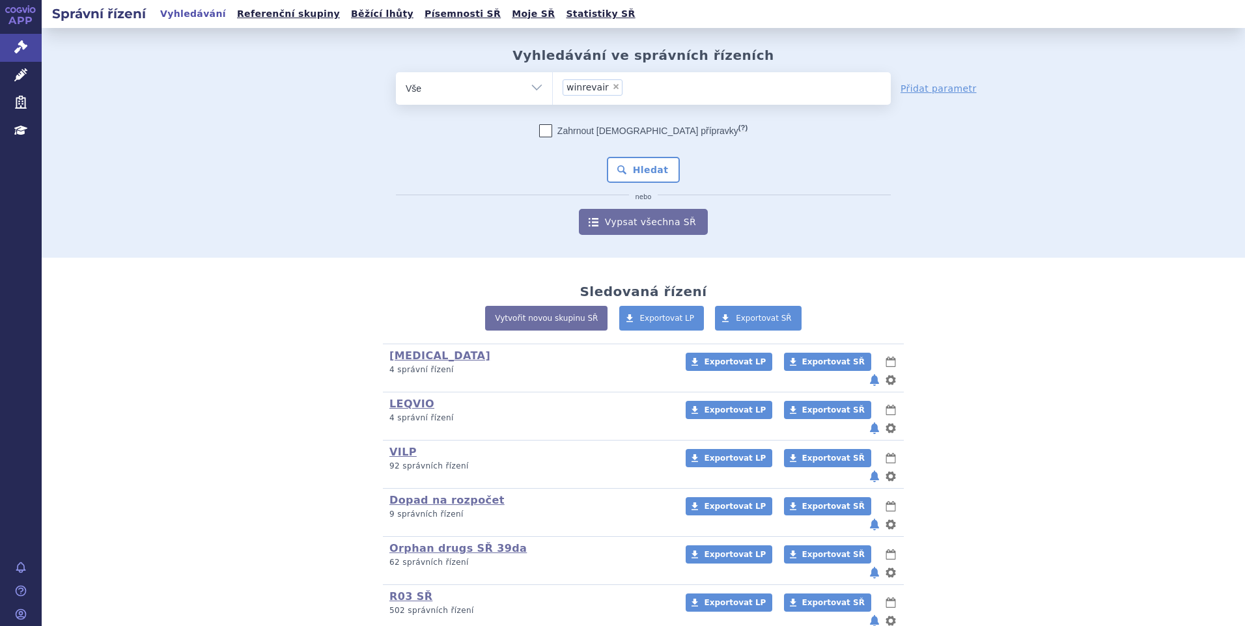
select select "winrevair"
click at [642, 165] on button "Hledat" at bounding box center [644, 170] width 74 height 26
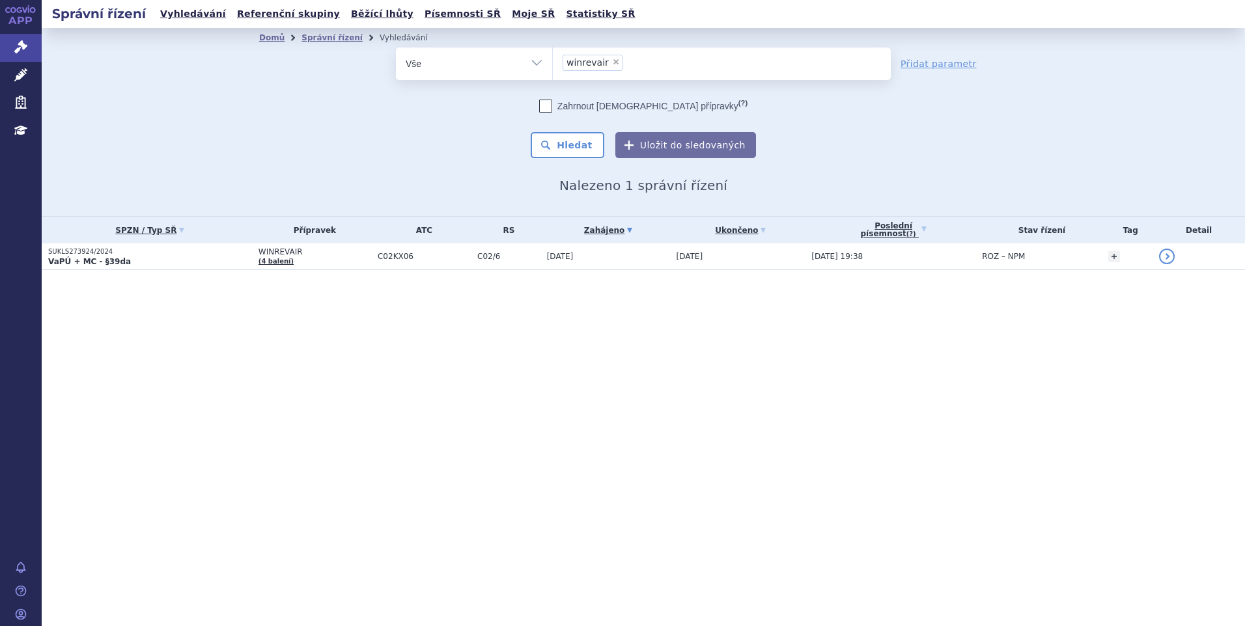
click at [133, 270] on table "SPZN / Typ SŘ Přípravek ATC RS Zahájeno (?) Tag +" at bounding box center [643, 243] width 1203 height 53
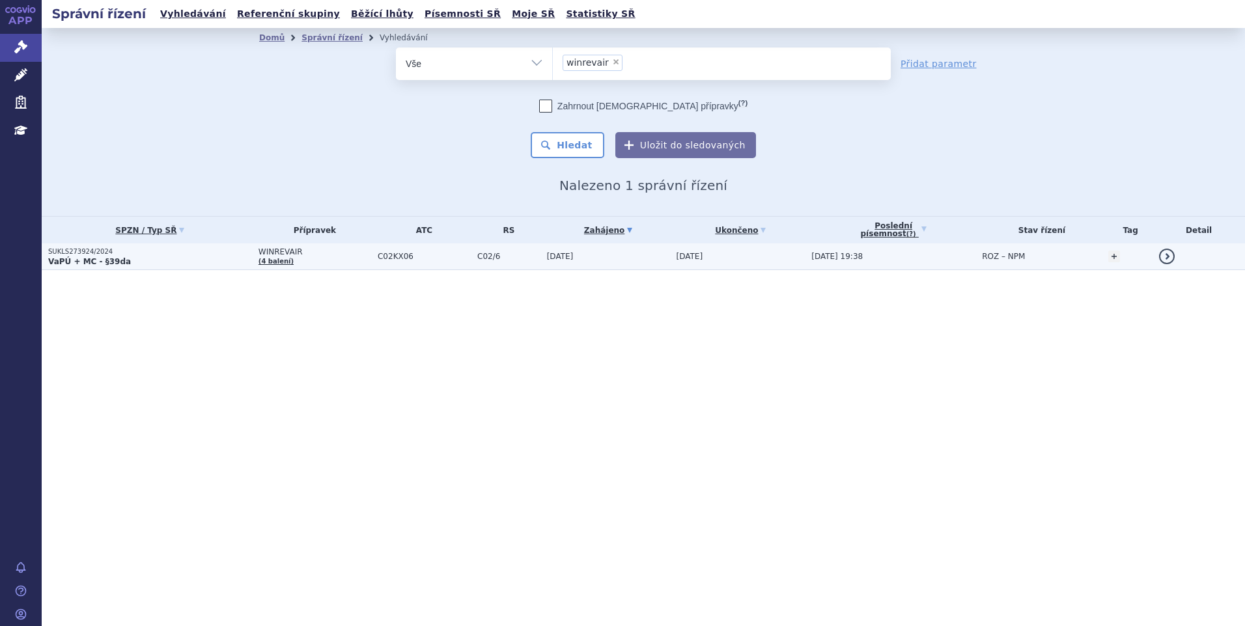
click at [134, 264] on p "VaPÚ + MC - §39da" at bounding box center [150, 262] width 204 height 10
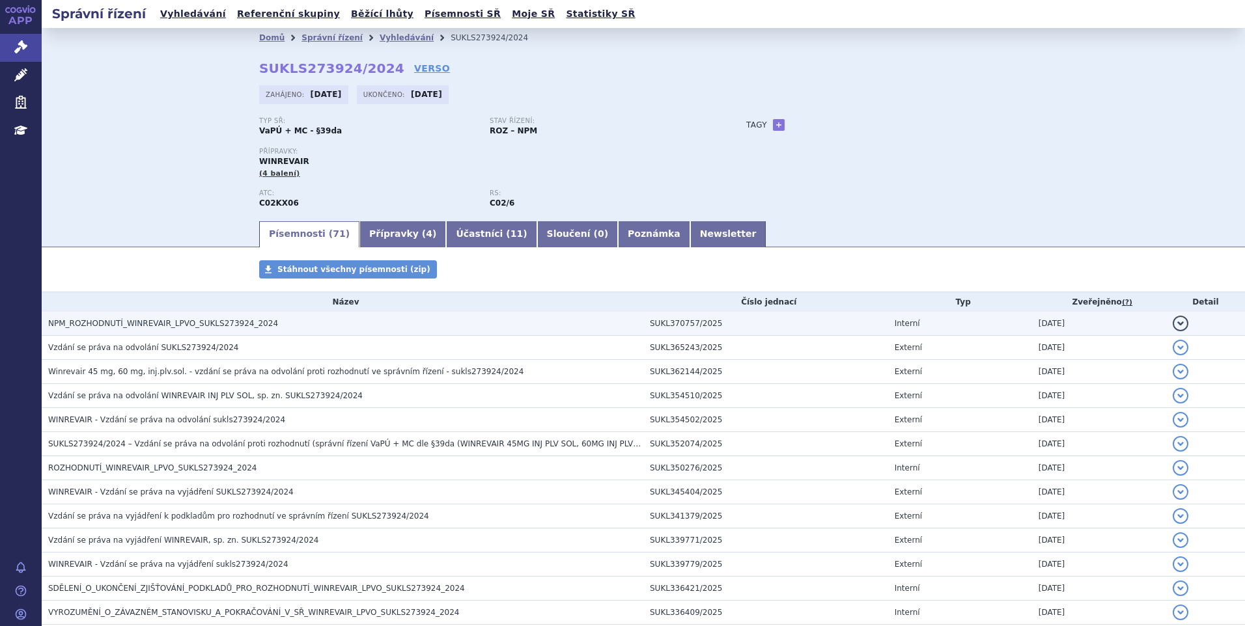
click at [184, 319] on span "NPM_ROZHODNUTÍ_WINREVAIR_LPVO_SUKLS273924_2024" at bounding box center [163, 323] width 230 height 9
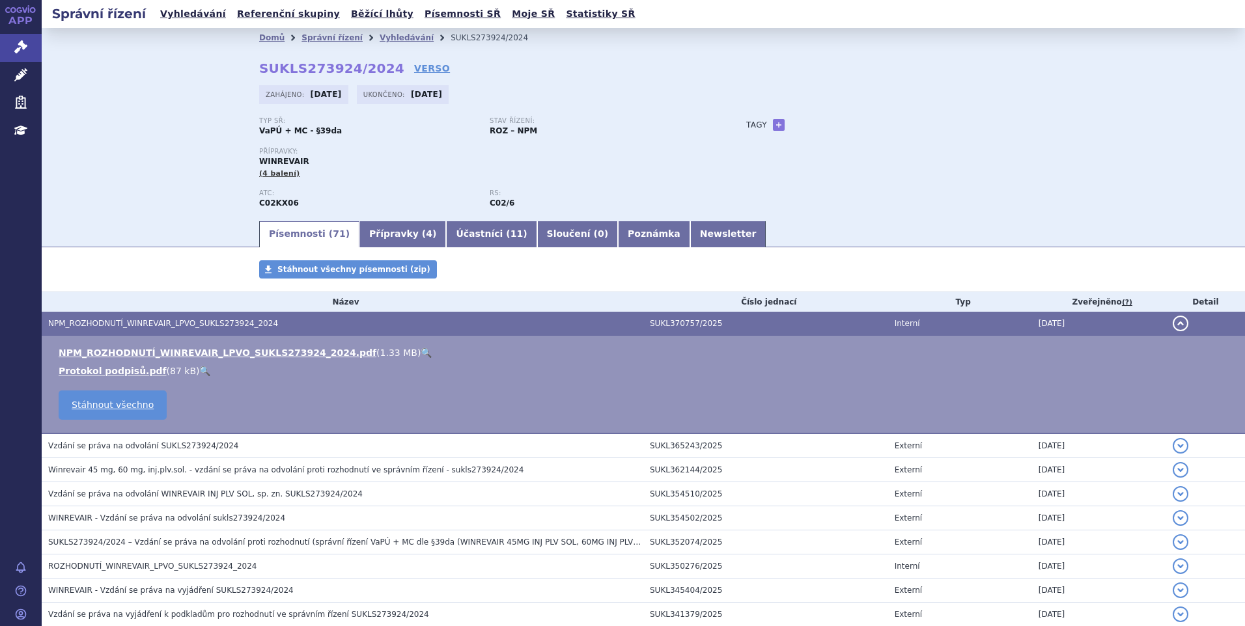
click at [421, 352] on link "🔍" at bounding box center [426, 353] width 11 height 10
